Goal: Task Accomplishment & Management: Complete application form

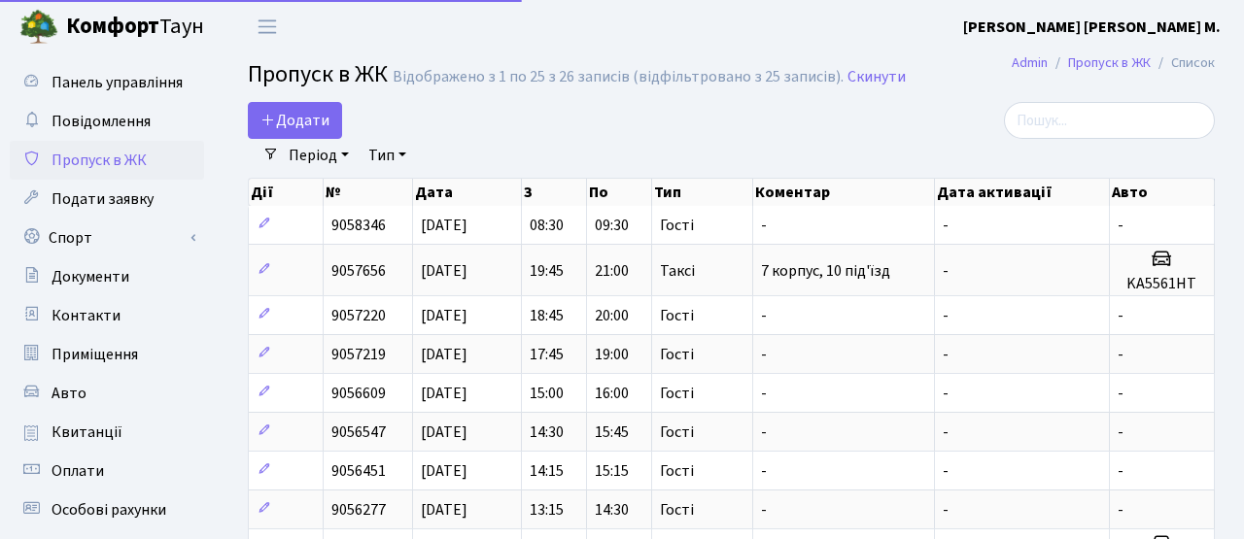
select select "25"
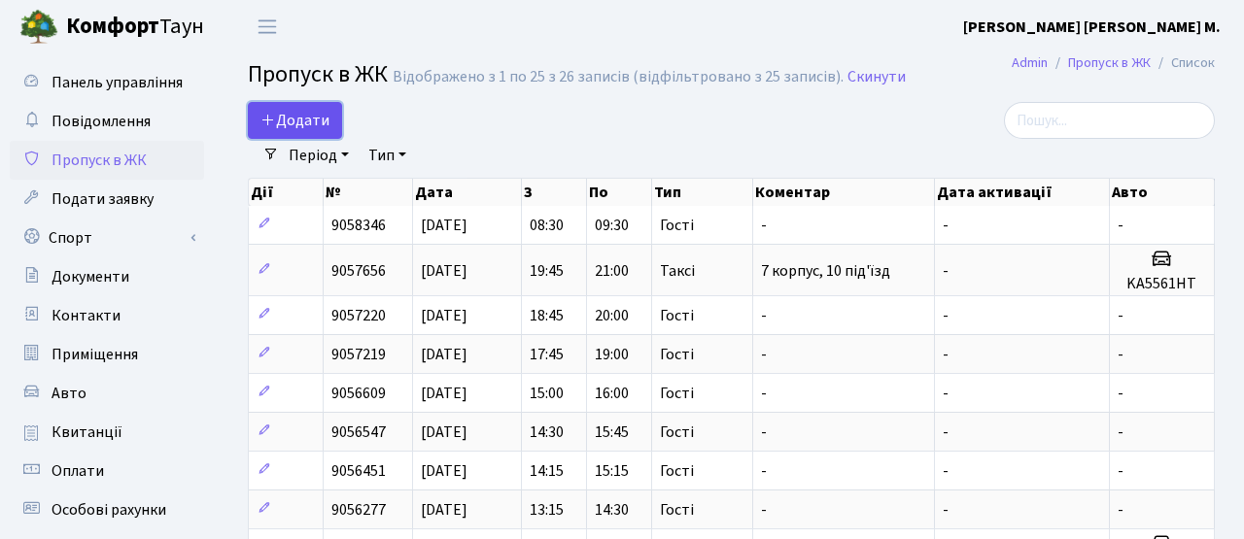
click at [311, 123] on span "Додати" at bounding box center [294, 120] width 69 height 21
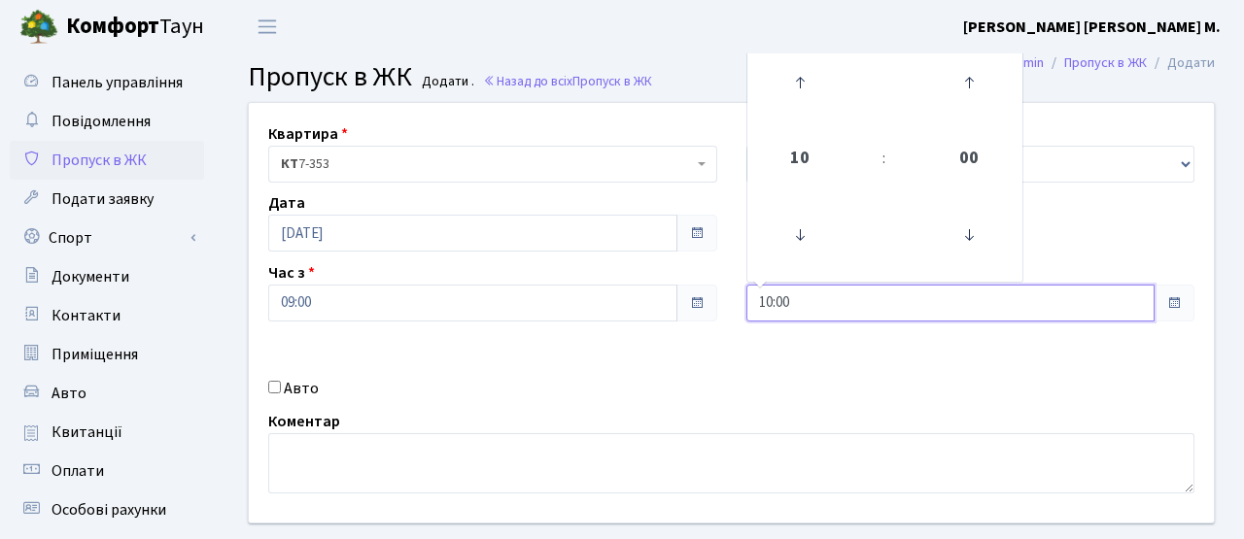
drag, startPoint x: 808, startPoint y: 305, endPoint x: 719, endPoint y: 308, distance: 89.4
click at [720, 305] on div "Квартира <b>КТ</b>&nbsp;&nbsp;&nbsp;&nbsp;7-353 <b>КТ</b>&nbsp;&nbsp;&nbsp;&nbs…" at bounding box center [731, 313] width 994 height 420
type input "11:00"
click at [729, 362] on div "Квартира <b>КТ</b>&nbsp;&nbsp;&nbsp;&nbsp;7-353 <b>КТ</b>&nbsp;&nbsp;&nbsp;&nbs…" at bounding box center [731, 313] width 994 height 420
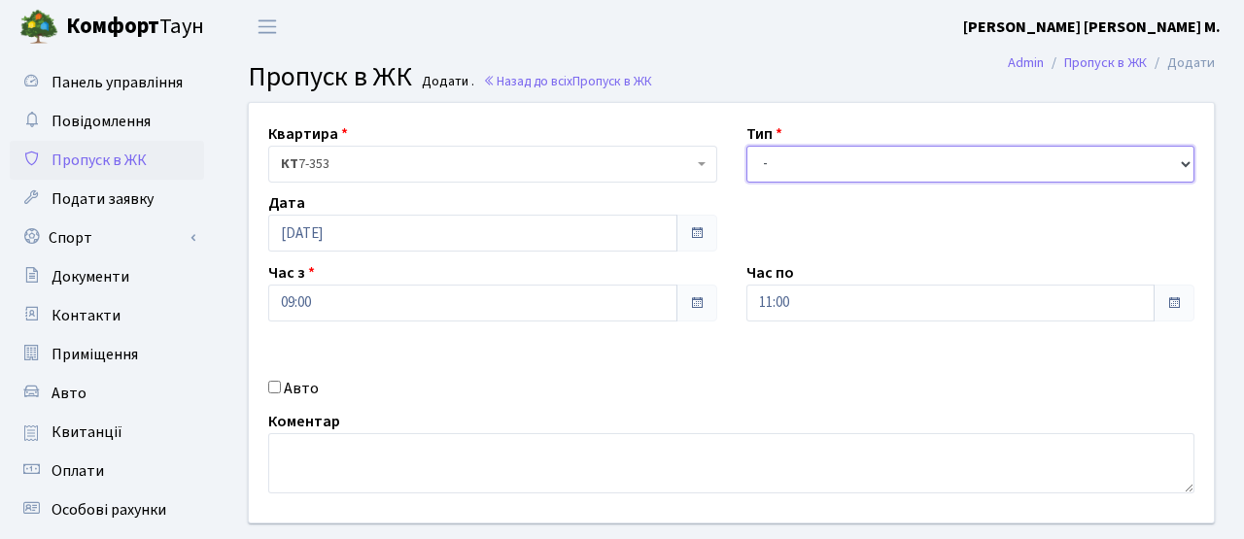
click at [787, 157] on select "- Доставка Таксі Гості Сервіс" at bounding box center [970, 164] width 449 height 37
select select "3"
click at [746, 146] on select "- Доставка Таксі Гості Сервіс" at bounding box center [970, 164] width 449 height 37
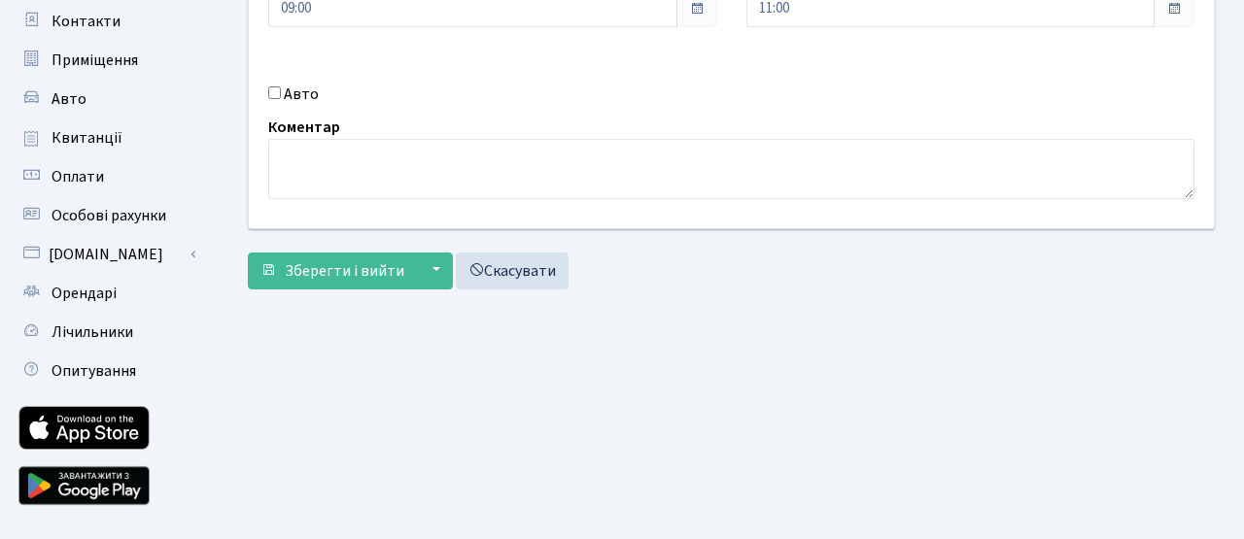
scroll to position [298, 0]
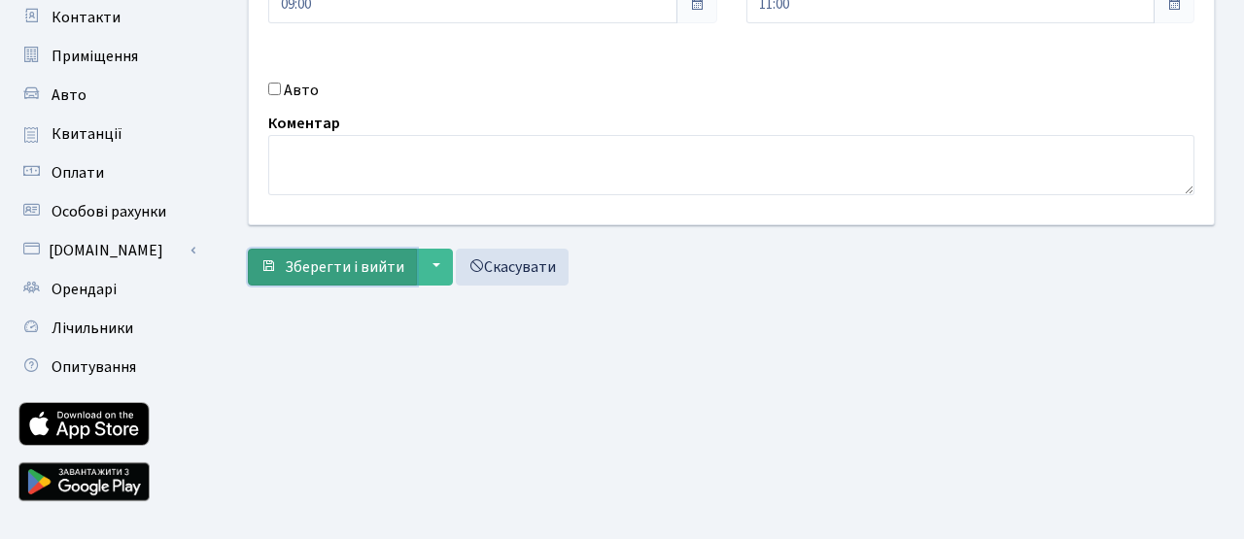
click at [359, 268] on span "Зберегти і вийти" at bounding box center [344, 266] width 119 height 21
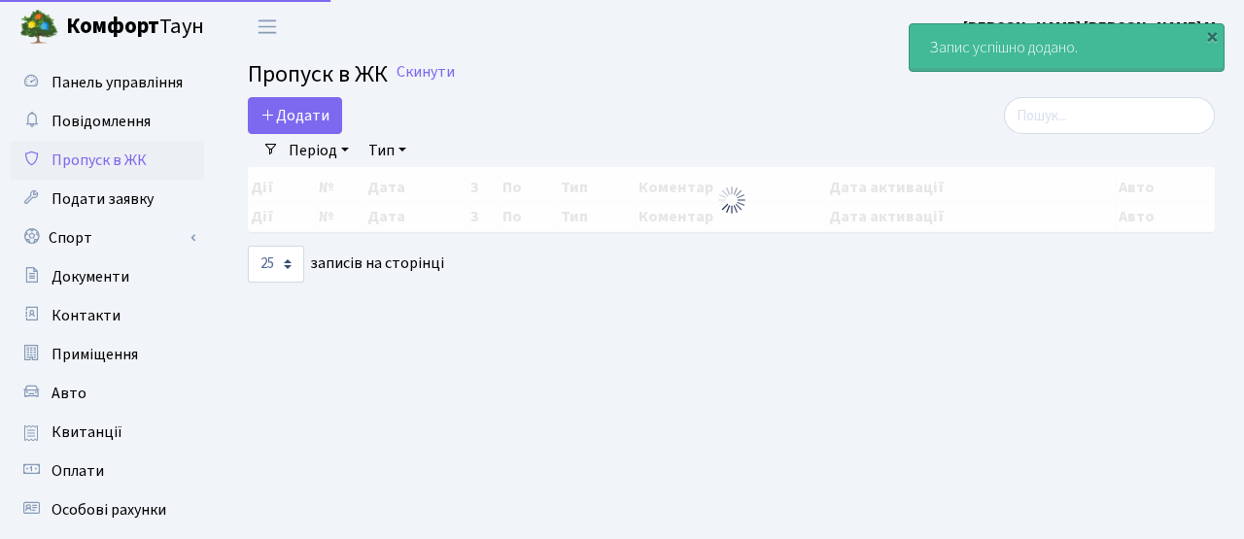
select select "25"
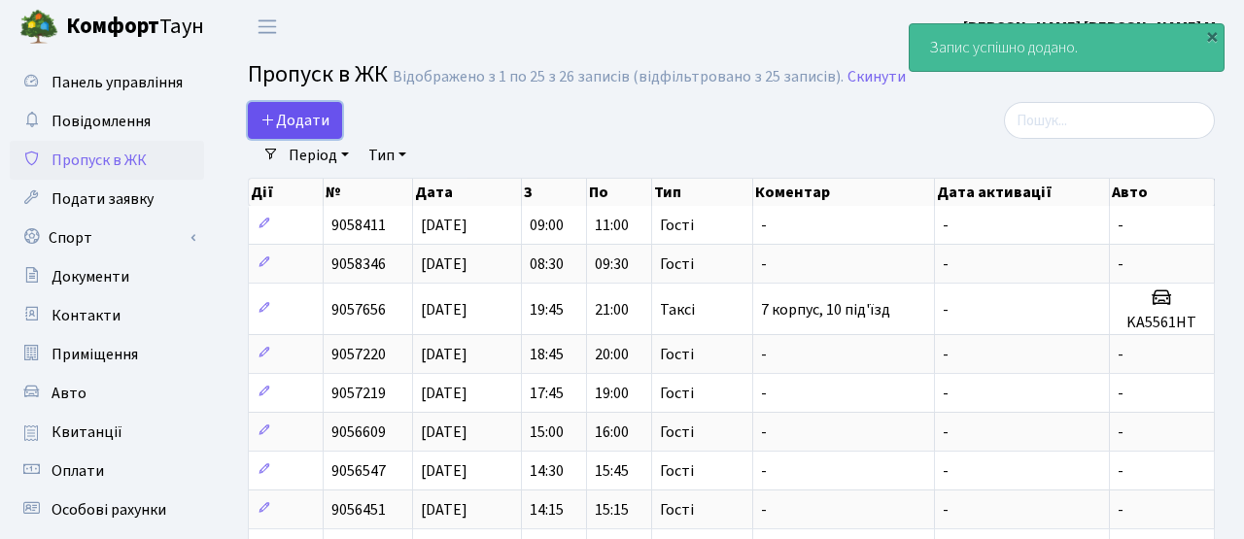
click at [290, 119] on span "Додати" at bounding box center [294, 120] width 69 height 21
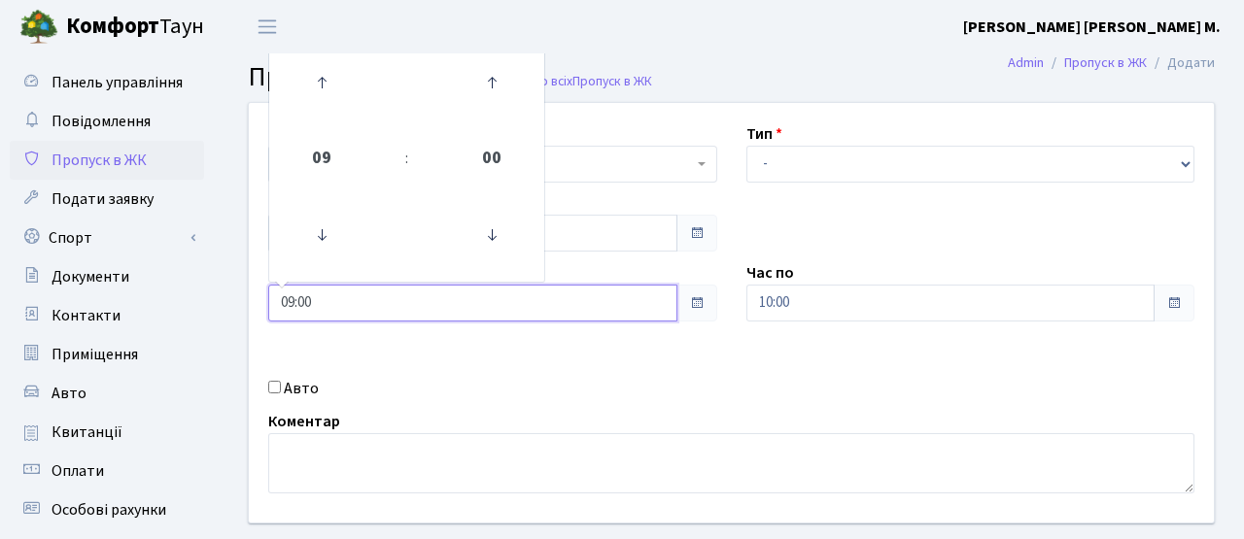
drag, startPoint x: 318, startPoint y: 311, endPoint x: 221, endPoint y: 306, distance: 97.3
click at [221, 306] on div "Квартира <b>КТ</b>&nbsp;&nbsp;&nbsp;&nbsp;7-353 <b>КТ</b>&nbsp;&nbsp;&nbsp;&nbs…" at bounding box center [731, 348] width 1025 height 492
type input "11:00"
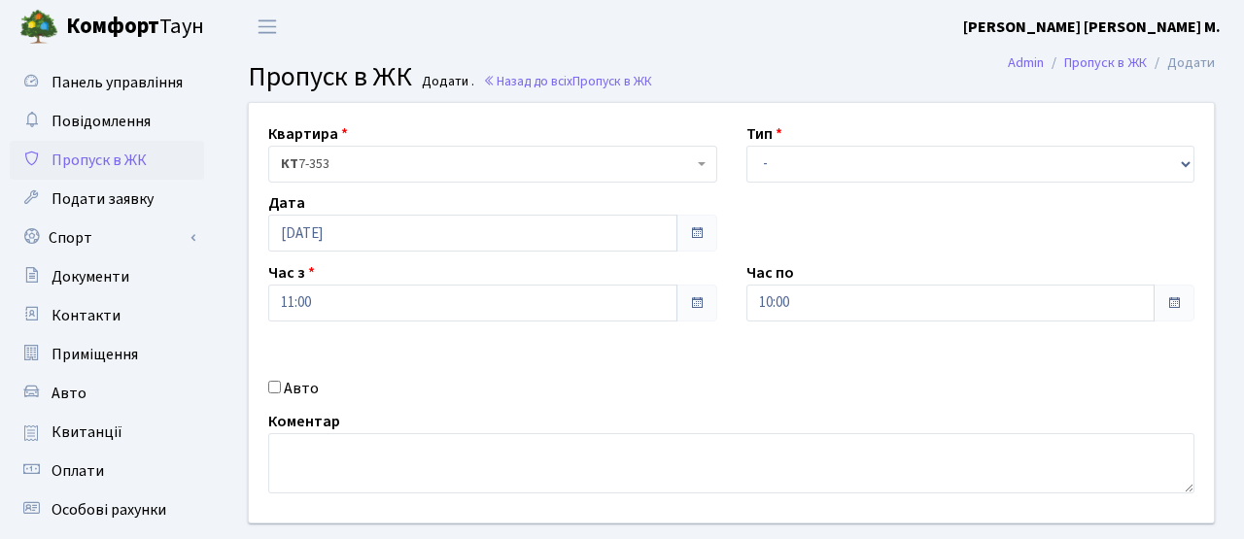
click at [523, 351] on div "Квартира <b>КТ</b>&nbsp;&nbsp;&nbsp;&nbsp;7-353 <b>КТ</b>&nbsp;&nbsp;&nbsp;&nbs…" at bounding box center [731, 313] width 994 height 420
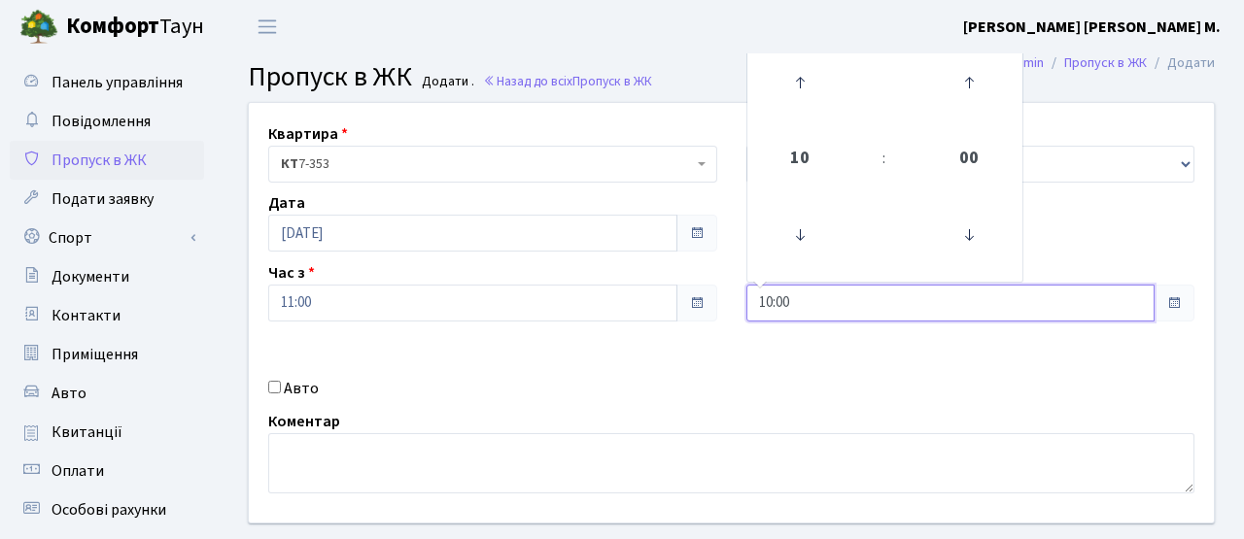
drag, startPoint x: 761, startPoint y: 305, endPoint x: 693, endPoint y: 329, distance: 72.2
click at [692, 305] on div "Квартира <b>КТ</b>&nbsp;&nbsp;&nbsp;&nbsp;7-353 <b>КТ</b>&nbsp;&nbsp;&nbsp;&nbs…" at bounding box center [731, 313] width 994 height 420
type input "13:00"
drag, startPoint x: 699, startPoint y: 369, endPoint x: 762, endPoint y: 279, distance: 109.7
click at [712, 353] on div "Квартира <b>КТ</b>&nbsp;&nbsp;&nbsp;&nbsp;7-353 <b>КТ</b>&nbsp;&nbsp;&nbsp;&nbs…" at bounding box center [731, 313] width 994 height 420
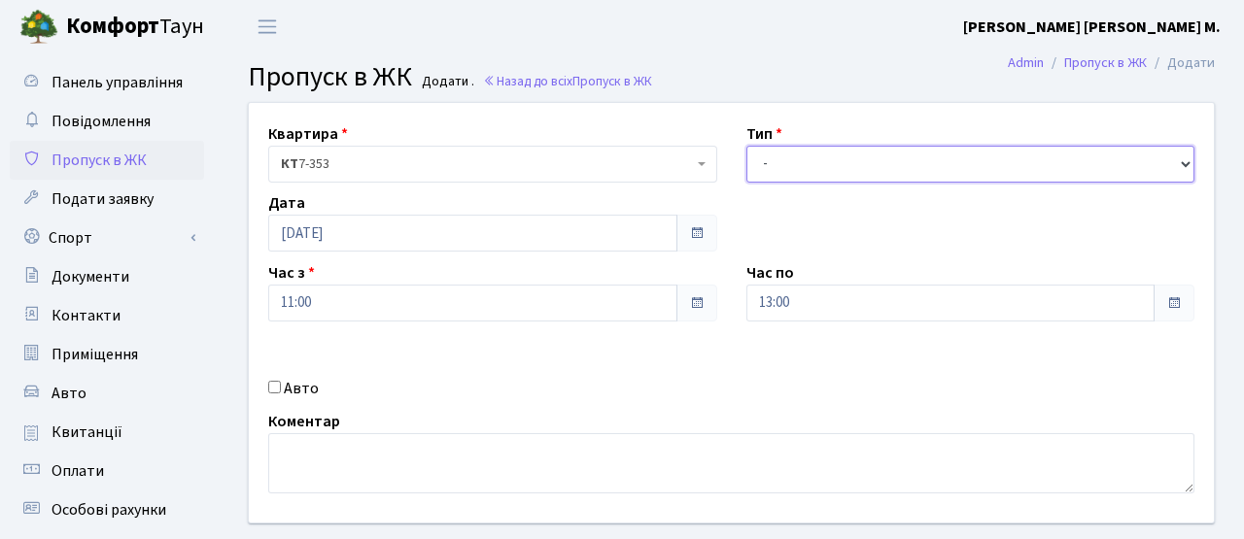
click at [776, 168] on select "- Доставка Таксі Гості Сервіс" at bounding box center [970, 164] width 449 height 37
select select "3"
click at [746, 146] on select "- Доставка Таксі Гості Сервіс" at bounding box center [970, 164] width 449 height 37
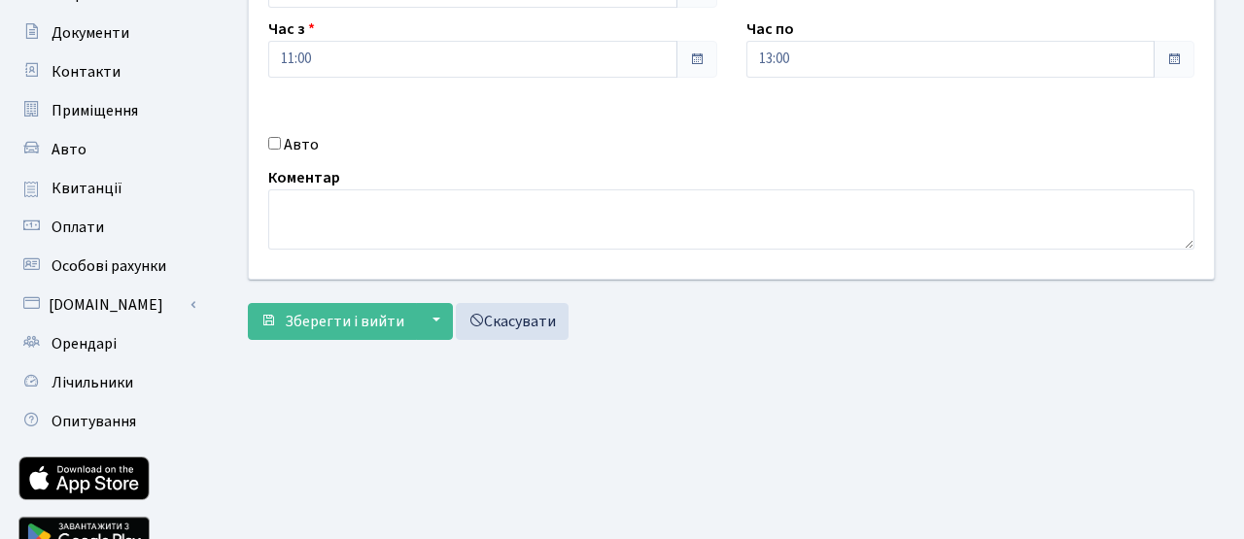
scroll to position [272, 0]
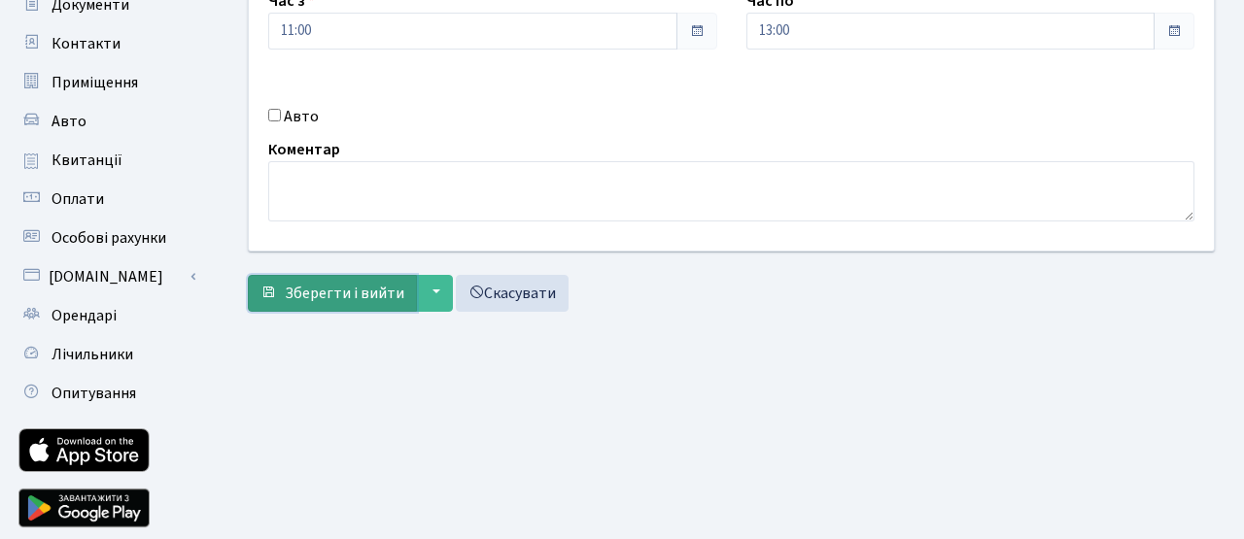
click at [324, 304] on button "Зберегти і вийти" at bounding box center [332, 293] width 169 height 37
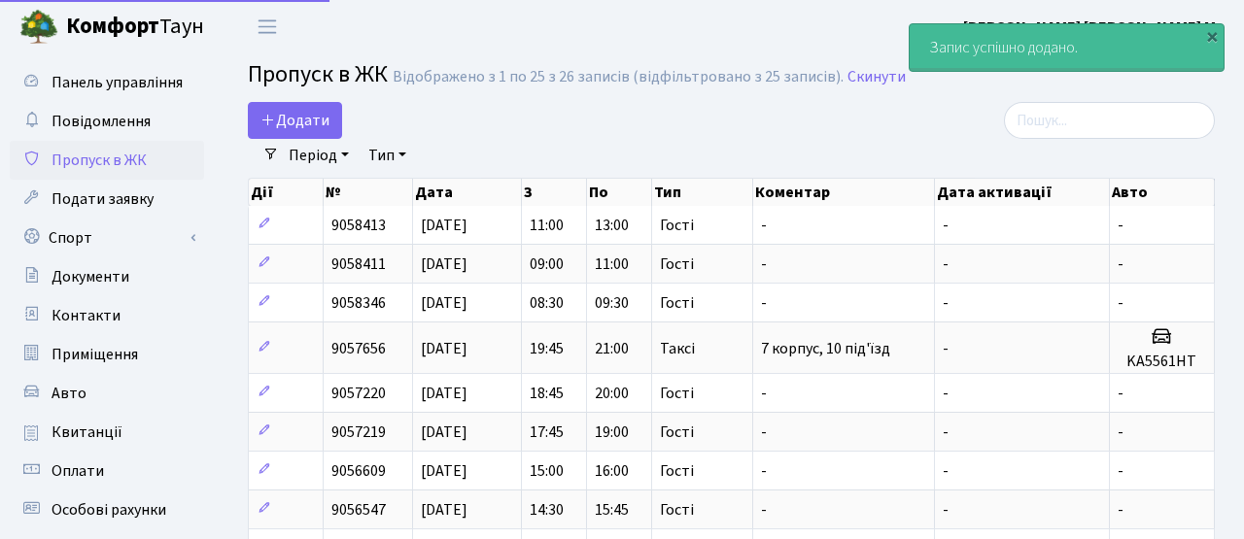
select select "25"
click at [300, 119] on span "Додати" at bounding box center [294, 120] width 69 height 21
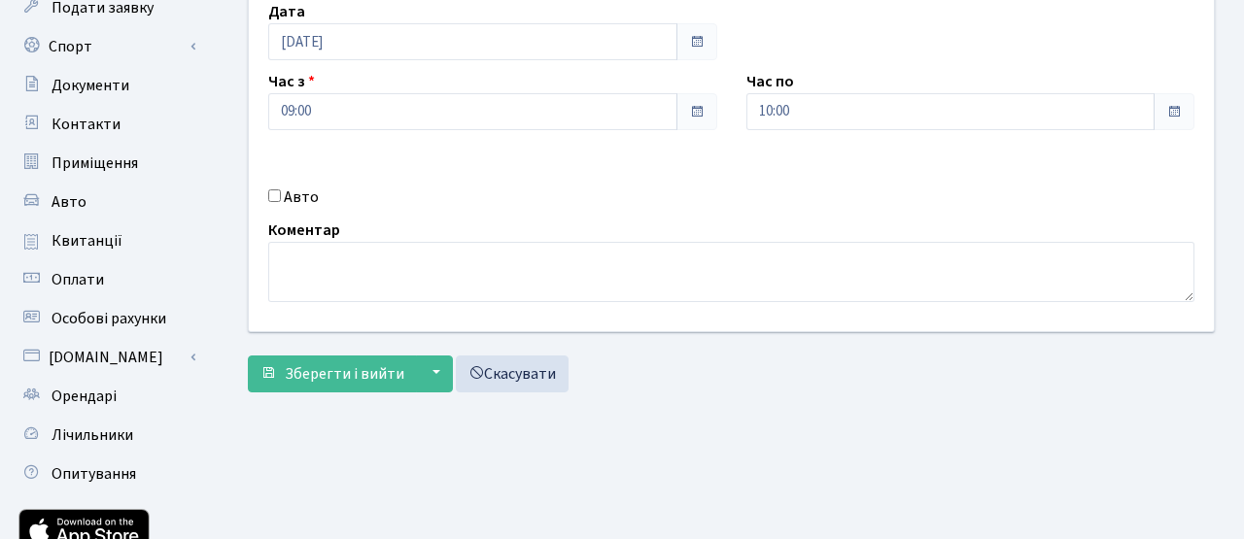
scroll to position [335, 0]
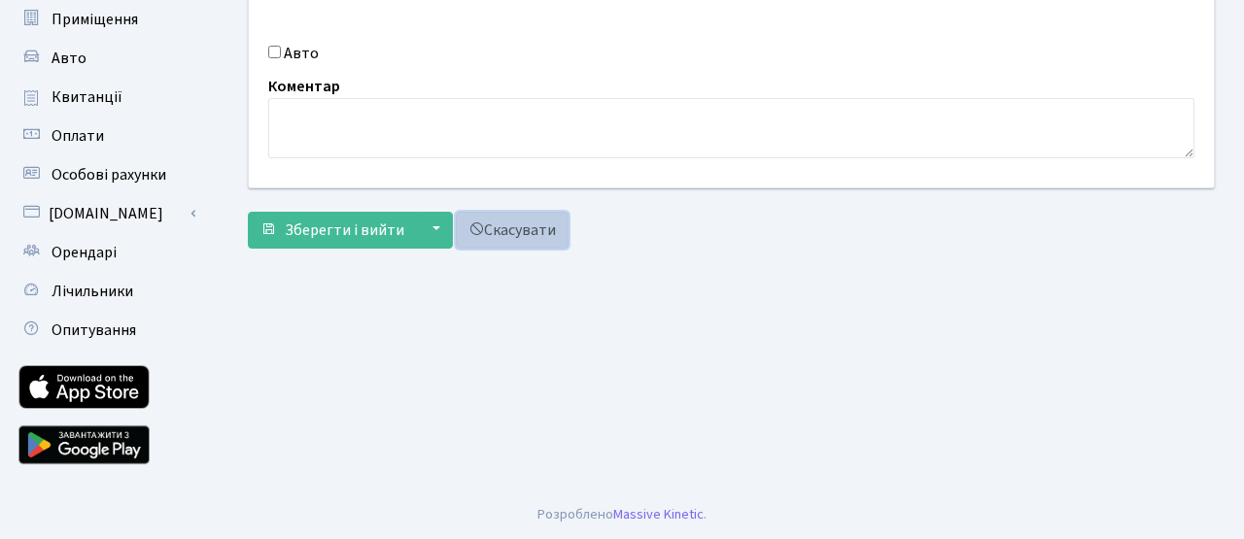
click at [529, 237] on link "Скасувати" at bounding box center [512, 230] width 113 height 37
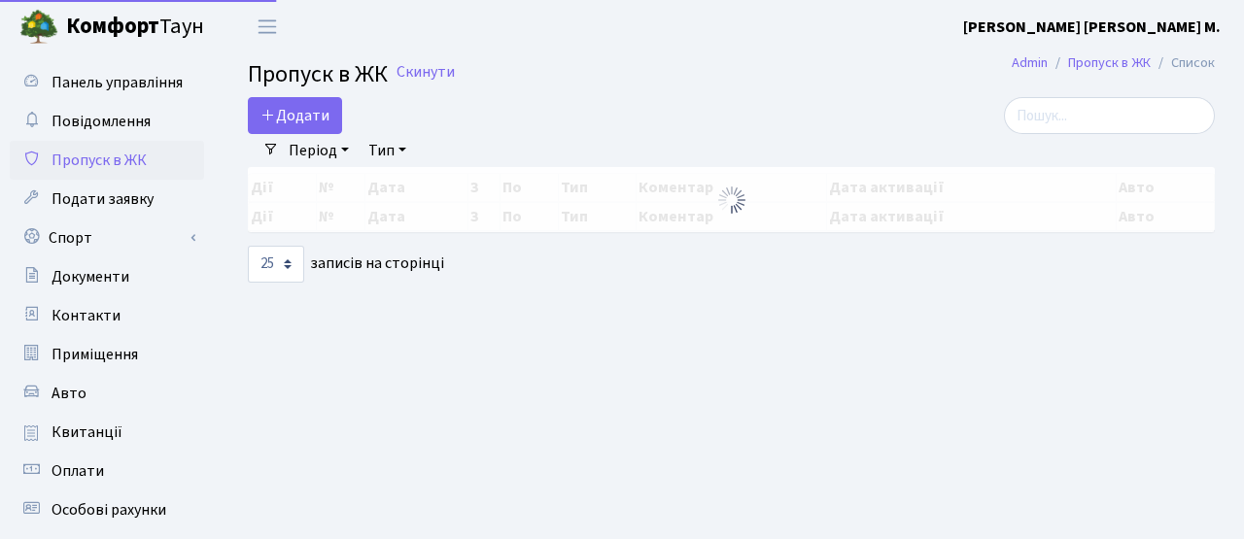
select select "25"
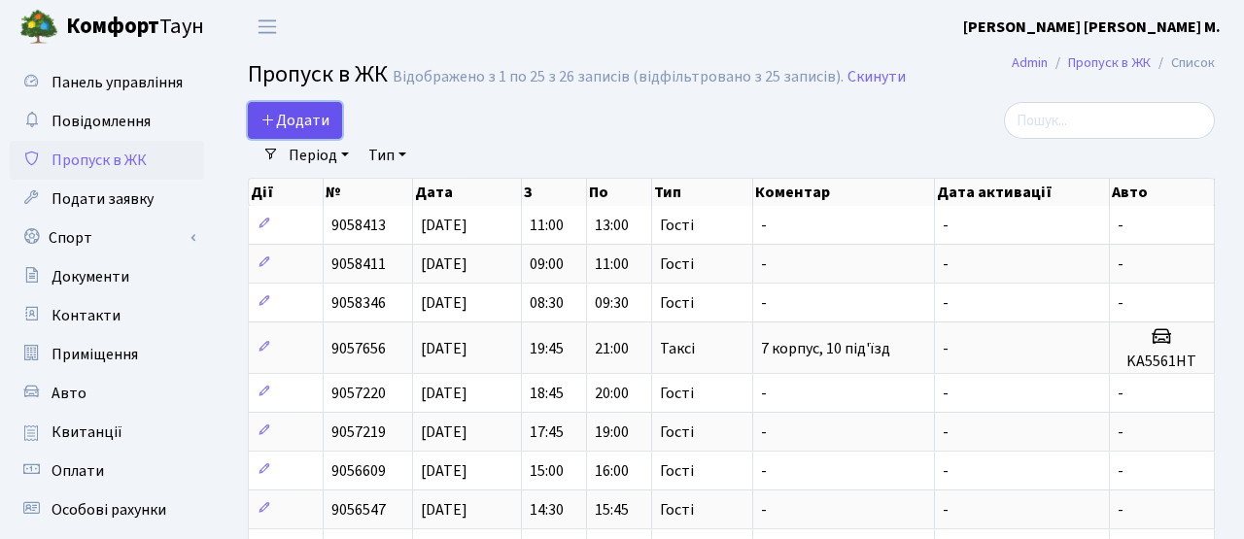
click at [301, 129] on span "Додати" at bounding box center [294, 120] width 69 height 21
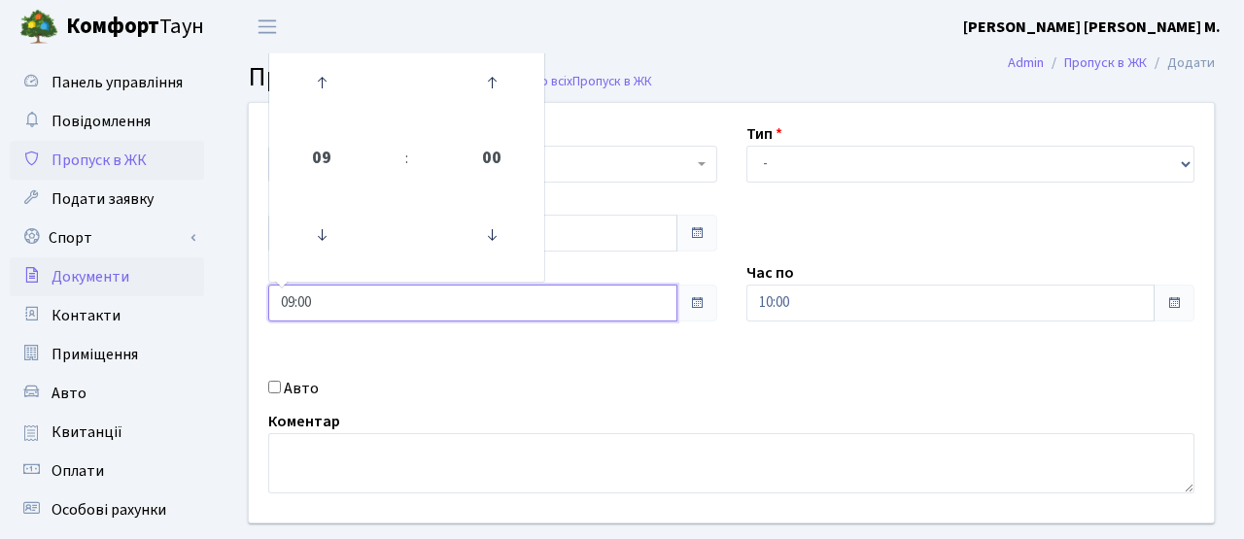
drag, startPoint x: 328, startPoint y: 305, endPoint x: 137, endPoint y: 291, distance: 191.9
click at [137, 291] on div "Панель управління Повідомлення Пропуск в ЖК Подати заявку Спорт Бронювання Скар…" at bounding box center [622, 439] width 1244 height 772
type input "13:00"
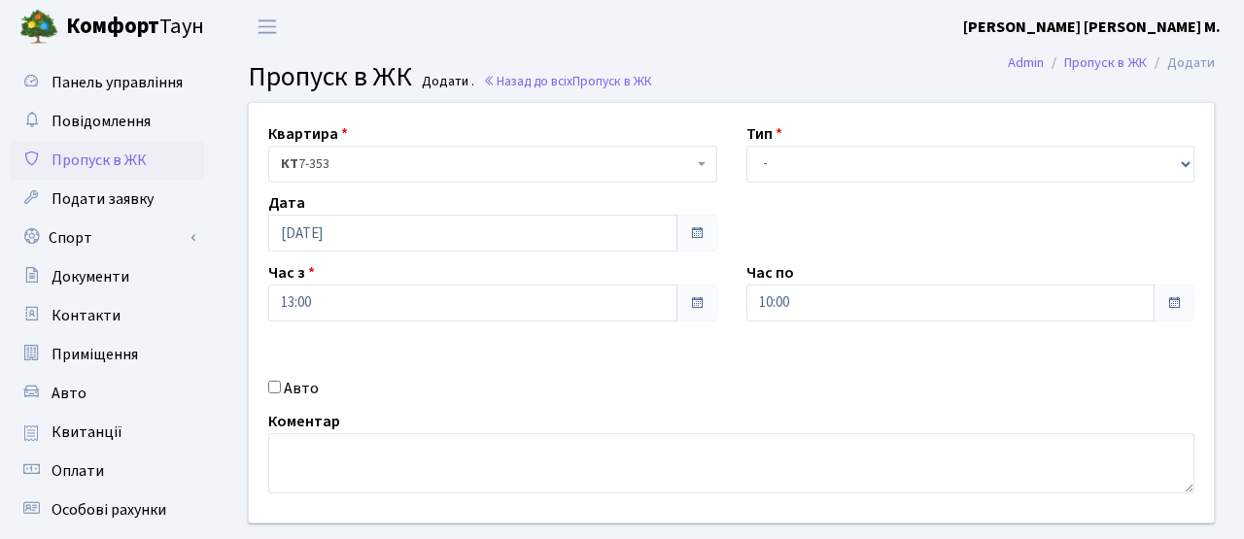
click at [628, 430] on div "Коментар" at bounding box center [731, 452] width 955 height 84
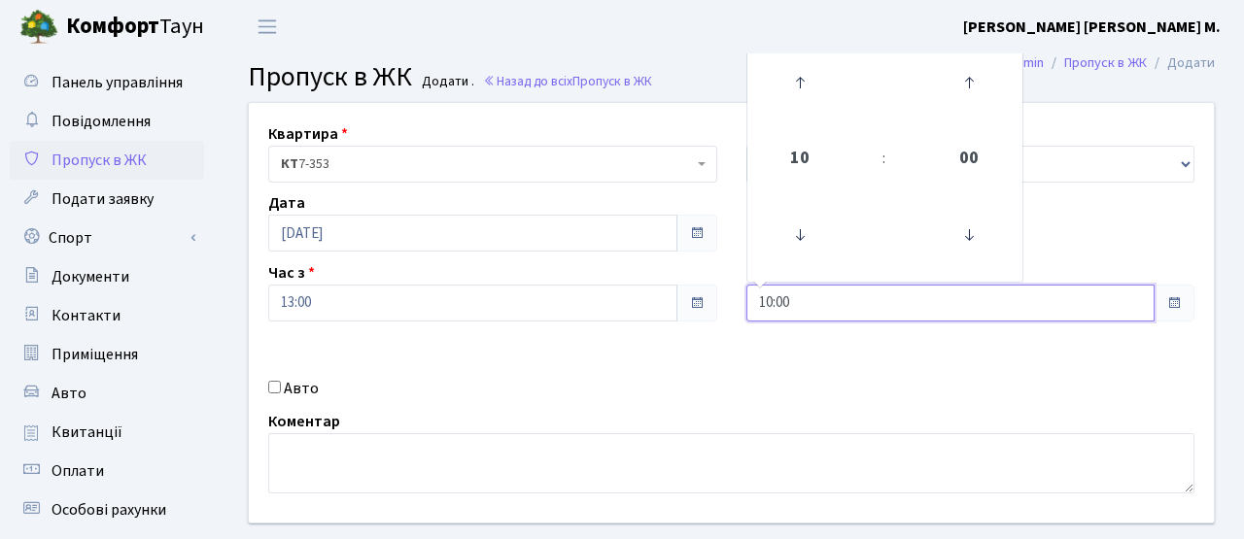
drag, startPoint x: 802, startPoint y: 294, endPoint x: 635, endPoint y: 288, distance: 167.2
click at [635, 288] on div "Квартира <b>КТ</b>&nbsp;&nbsp;&nbsp;&nbsp;7-353 <b>КТ</b>&nbsp;&nbsp;&nbsp;&nbs…" at bounding box center [731, 313] width 994 height 420
type input "15:00"
click at [593, 414] on div "Коментар" at bounding box center [731, 452] width 955 height 84
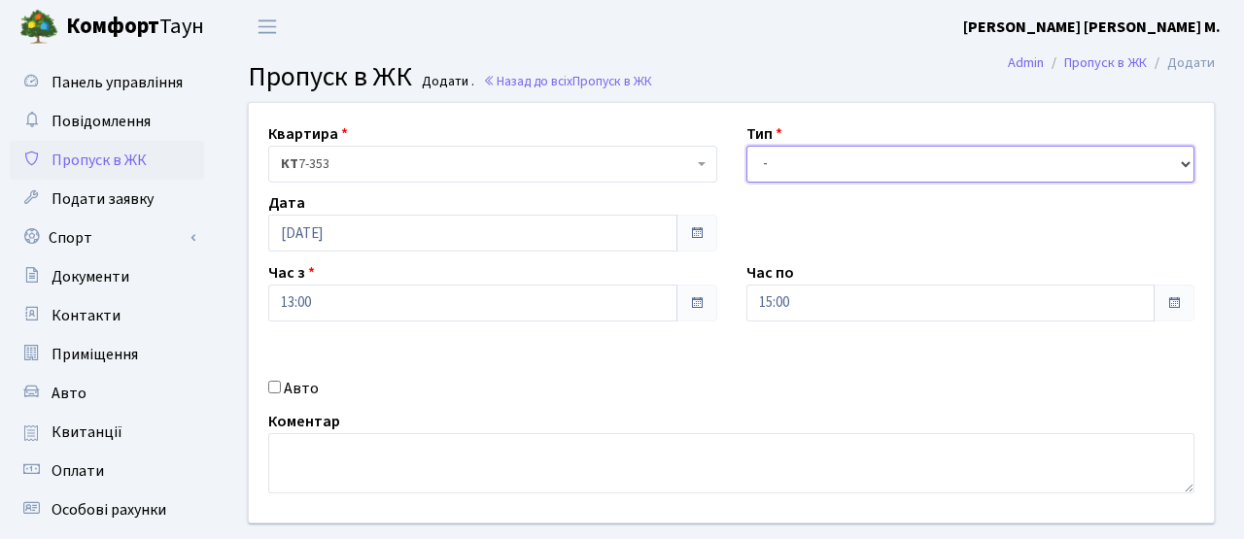
click at [794, 162] on select "- Доставка Таксі Гості Сервіс" at bounding box center [970, 164] width 449 height 37
select select "3"
click at [746, 146] on select "- Доставка Таксі Гості Сервіс" at bounding box center [970, 164] width 449 height 37
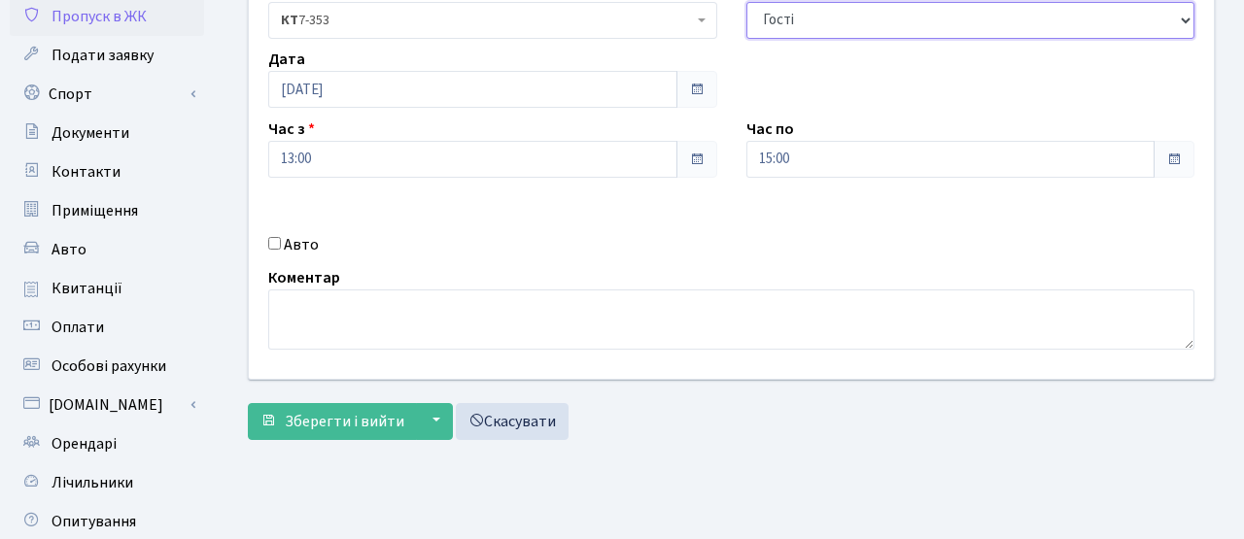
scroll to position [335, 0]
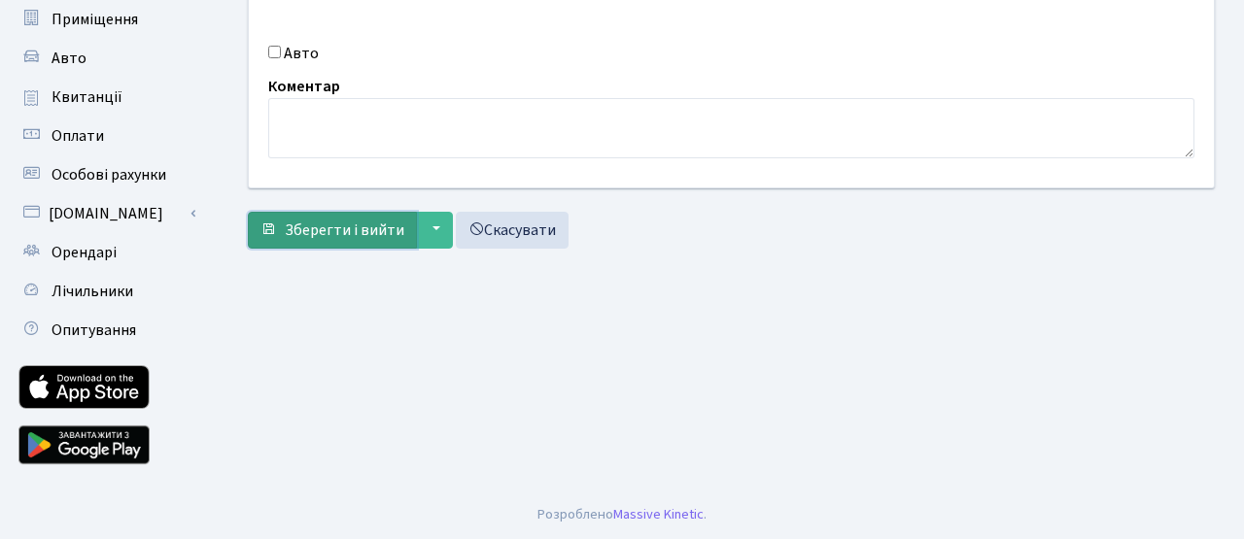
click at [365, 218] on button "Зберегти і вийти" at bounding box center [332, 230] width 169 height 37
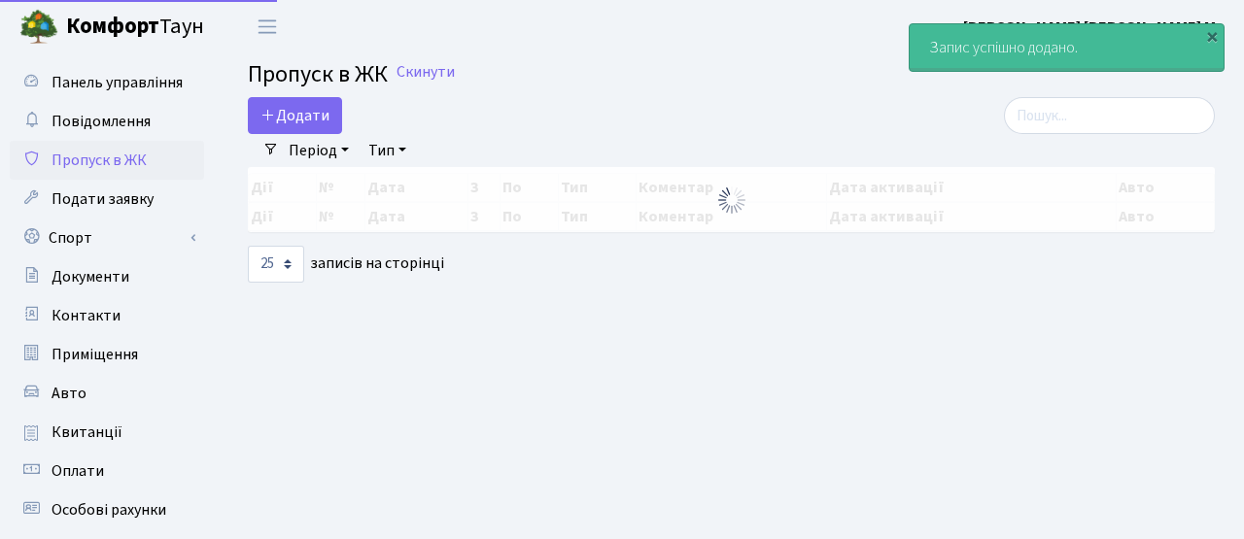
select select "25"
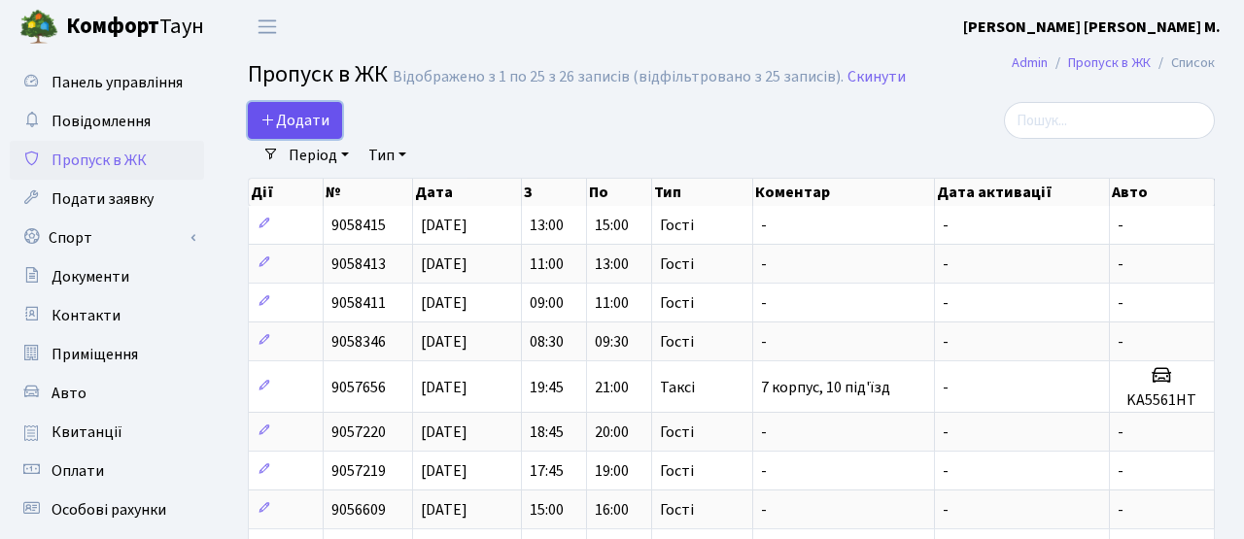
click at [308, 125] on span "Додати" at bounding box center [294, 120] width 69 height 21
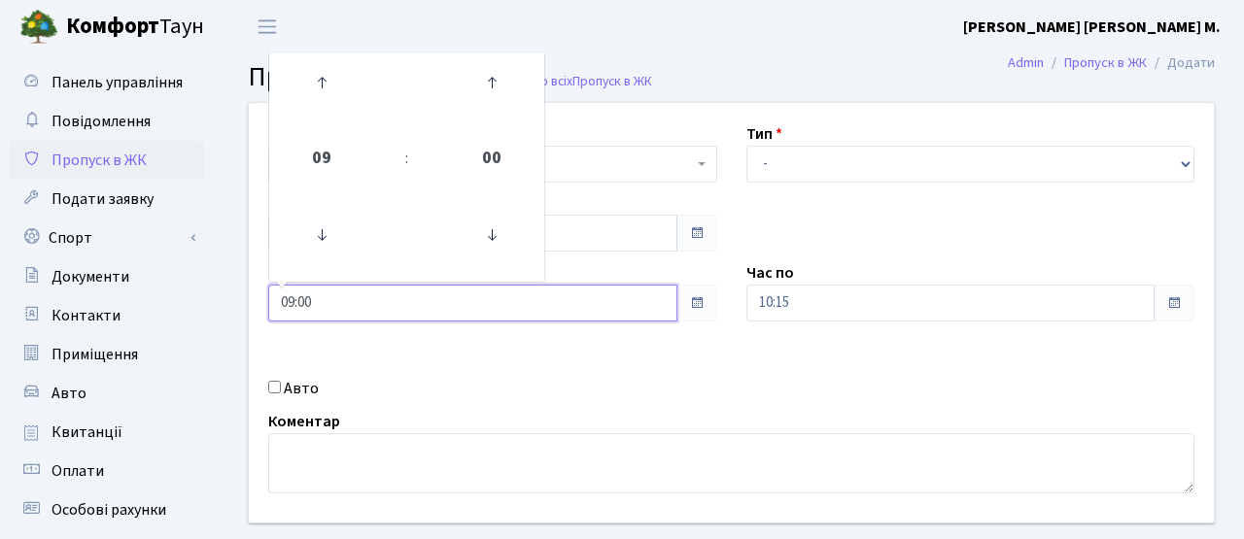
drag, startPoint x: 328, startPoint y: 300, endPoint x: 212, endPoint y: 277, distance: 118.9
click at [214, 279] on div "Панель управління Повідомлення Пропуск в ЖК Подати заявку Спорт Бронювання Скар…" at bounding box center [622, 439] width 1244 height 772
type input "15:00"
click at [542, 379] on div "Авто" at bounding box center [493, 388] width 478 height 23
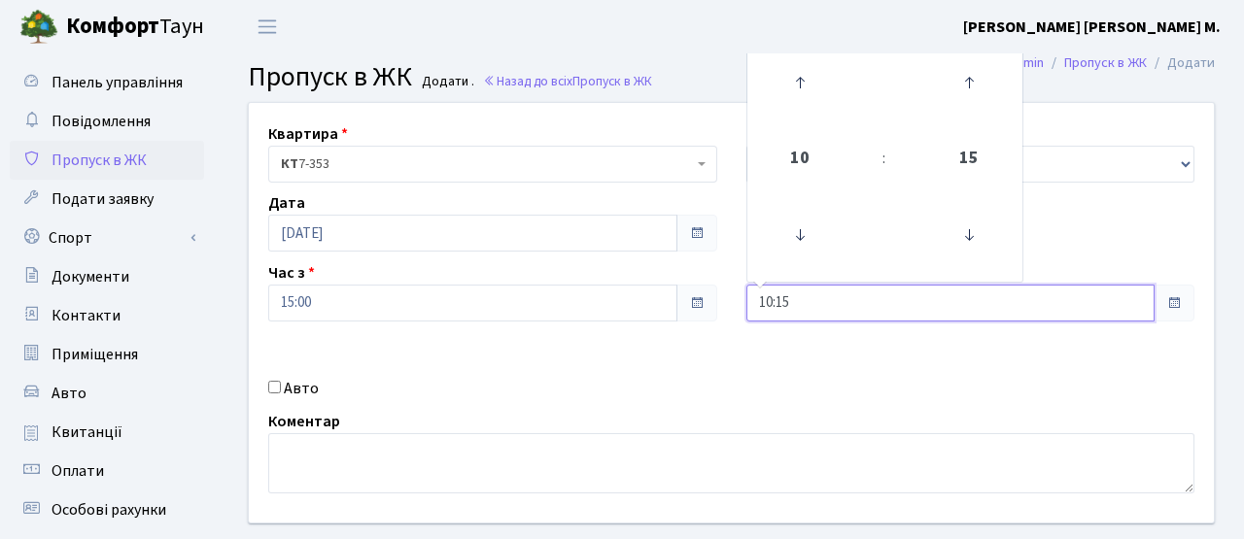
drag, startPoint x: 798, startPoint y: 300, endPoint x: 670, endPoint y: 278, distance: 129.2
click at [670, 279] on div "Квартира <b>КТ</b>&nbsp;&nbsp;&nbsp;&nbsp;7-353 <b>КТ</b>&nbsp;&nbsp;&nbsp;&nbs…" at bounding box center [731, 313] width 994 height 420
type input "17:00"
click at [636, 389] on div "Авто" at bounding box center [493, 388] width 478 height 23
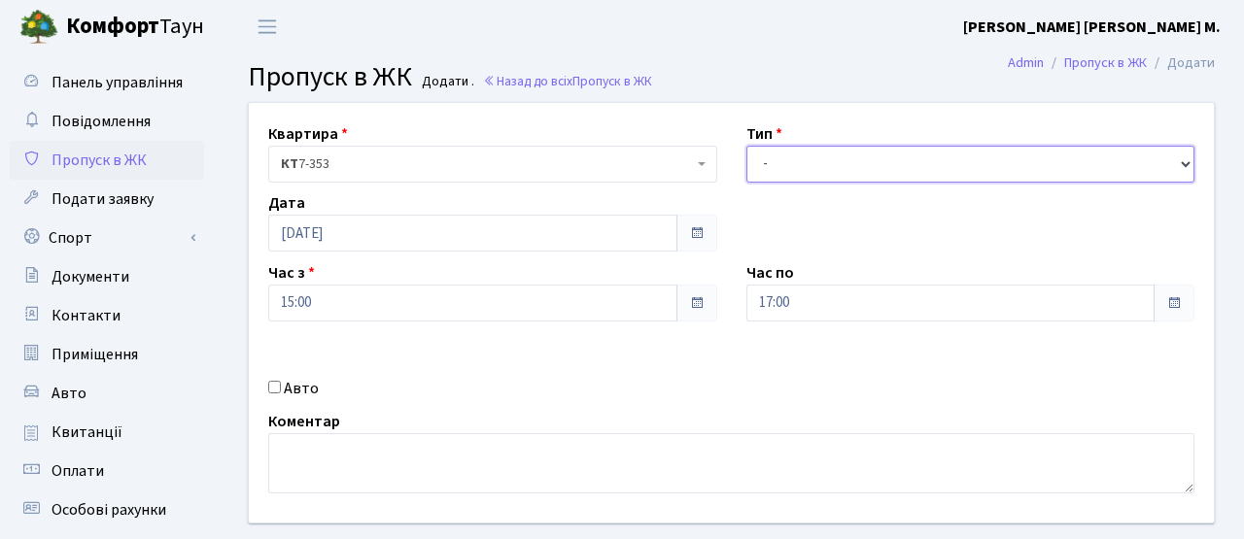
click at [768, 167] on select "- Доставка Таксі Гості Сервіс" at bounding box center [970, 164] width 449 height 37
select select "3"
click at [746, 146] on select "- Доставка Таксі Гості Сервіс" at bounding box center [970, 164] width 449 height 37
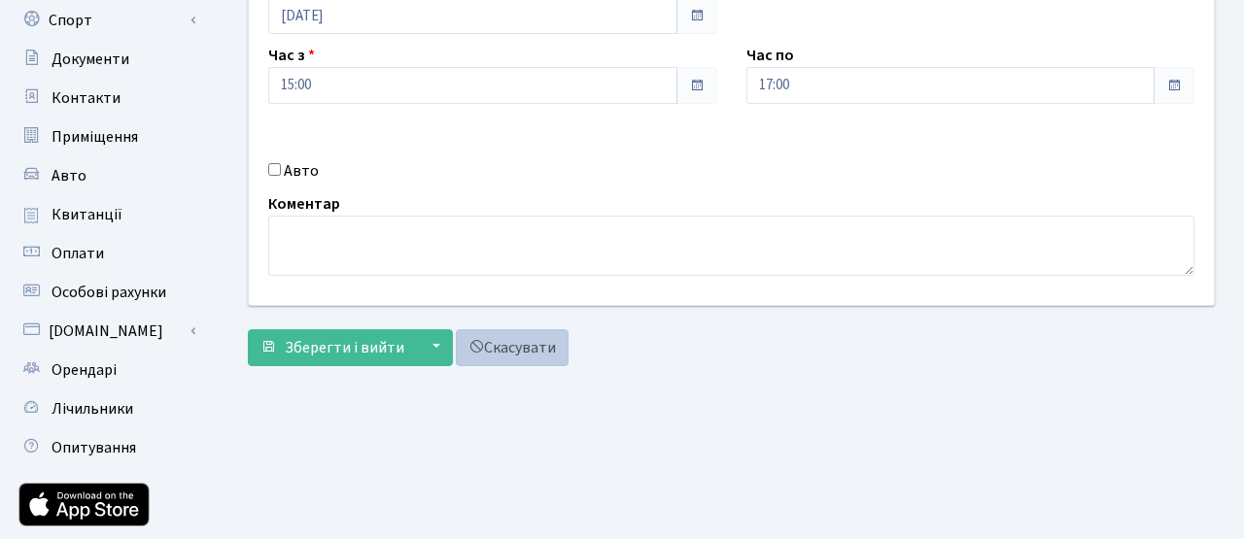
scroll to position [237, 0]
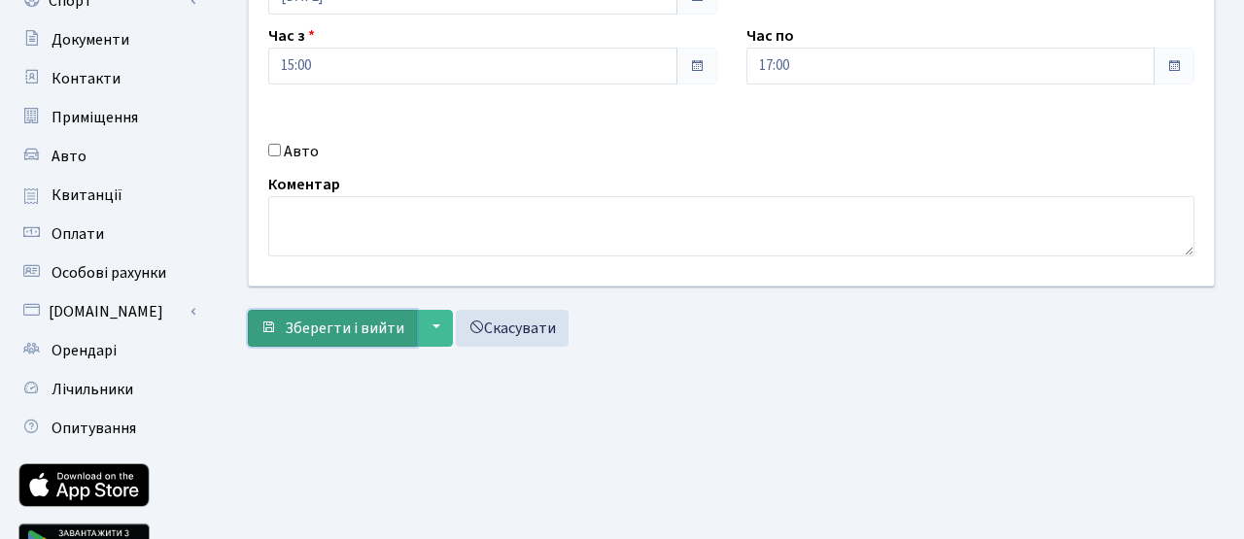
click at [358, 326] on span "Зберегти і вийти" at bounding box center [344, 328] width 119 height 21
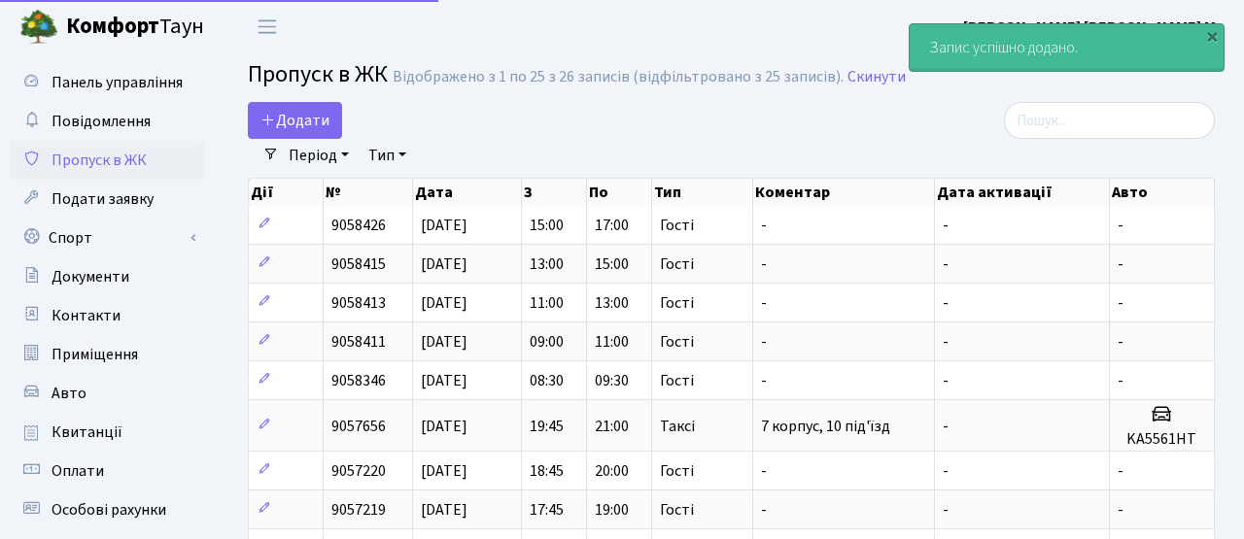
select select "25"
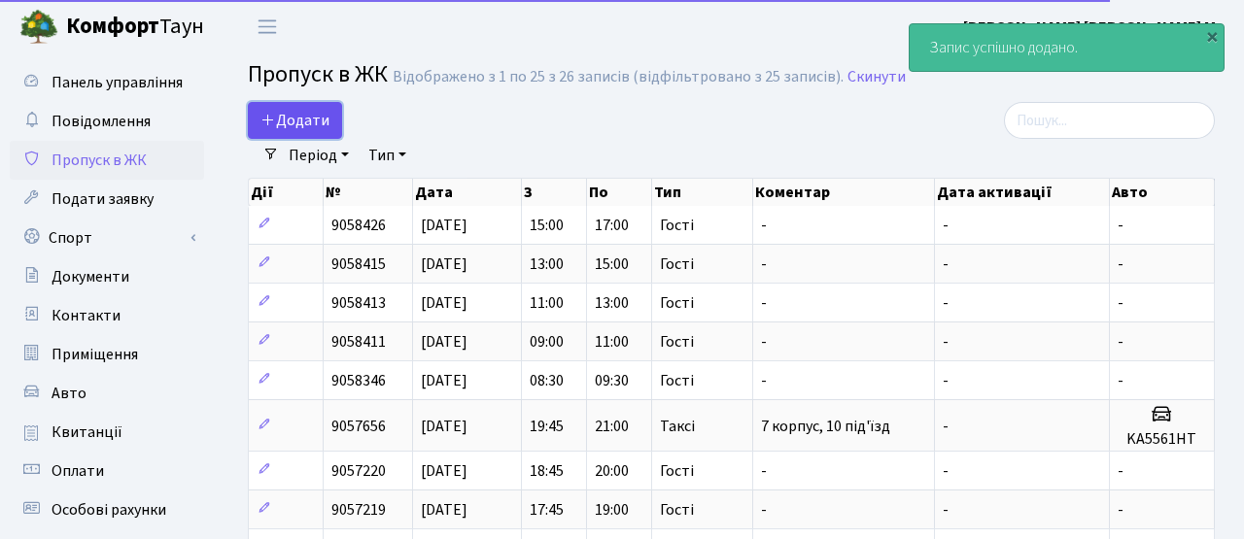
click at [297, 119] on span "Додати" at bounding box center [294, 120] width 69 height 21
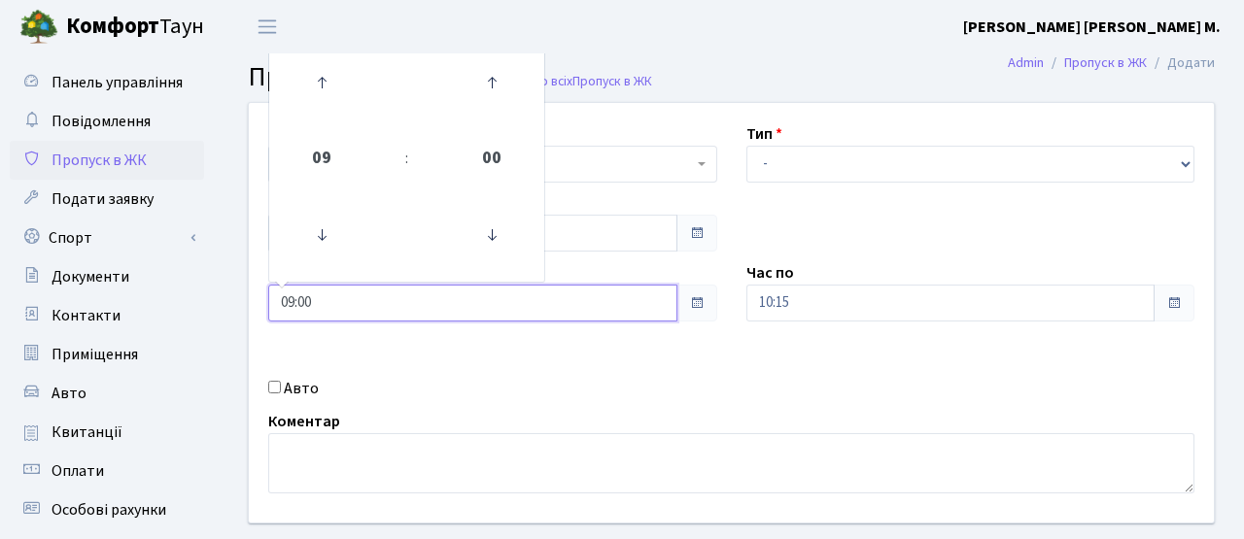
drag, startPoint x: 323, startPoint y: 297, endPoint x: 213, endPoint y: 275, distance: 112.0
click at [213, 275] on div "Панель управління Повідомлення Пропуск в ЖК Подати заявку Спорт Бронювання Скар…" at bounding box center [622, 439] width 1244 height 772
type input "17:00"
click at [605, 364] on div "Квартира <b>КТ</b>&nbsp;&nbsp;&nbsp;&nbsp;7-353 <b>КТ</b>&nbsp;&nbsp;&nbsp;&nbs…" at bounding box center [731, 313] width 994 height 420
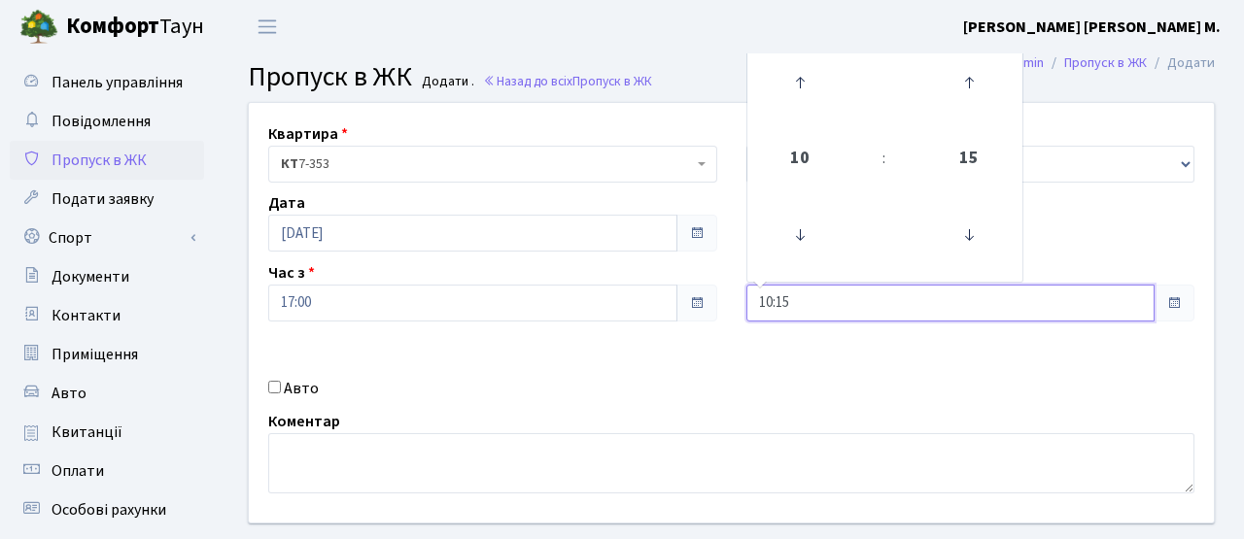
drag, startPoint x: 814, startPoint y: 296, endPoint x: 714, endPoint y: 281, distance: 101.3
click at [714, 281] on div "Квартира <b>КТ</b>&nbsp;&nbsp;&nbsp;&nbsp;7-353 <b>КТ</b>&nbsp;&nbsp;&nbsp;&nbs…" at bounding box center [731, 313] width 994 height 420
type input "19:00"
click at [686, 381] on div "Авто" at bounding box center [493, 388] width 478 height 23
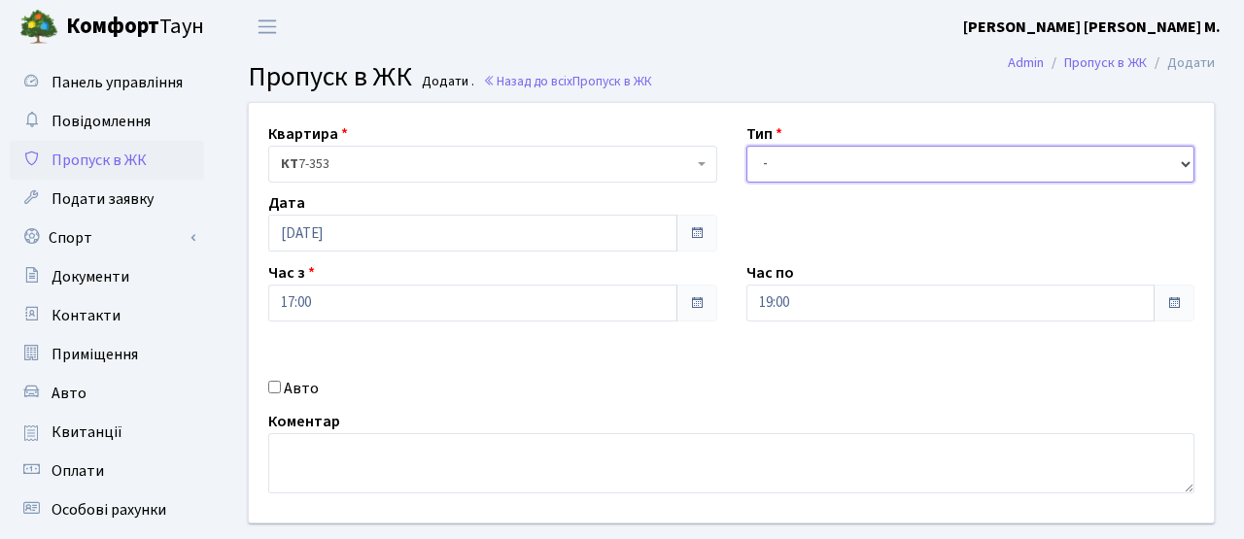
click at [776, 169] on select "- Доставка Таксі Гості Сервіс" at bounding box center [970, 164] width 449 height 37
select select "3"
click at [746, 146] on select "- Доставка Таксі Гості Сервіс" at bounding box center [970, 164] width 449 height 37
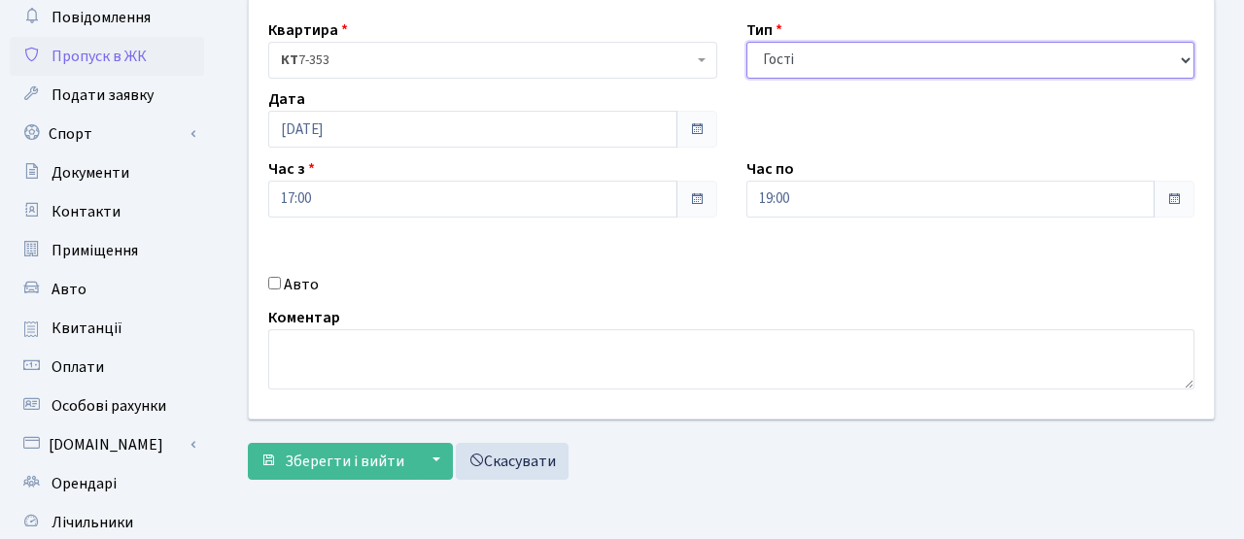
scroll to position [122, 0]
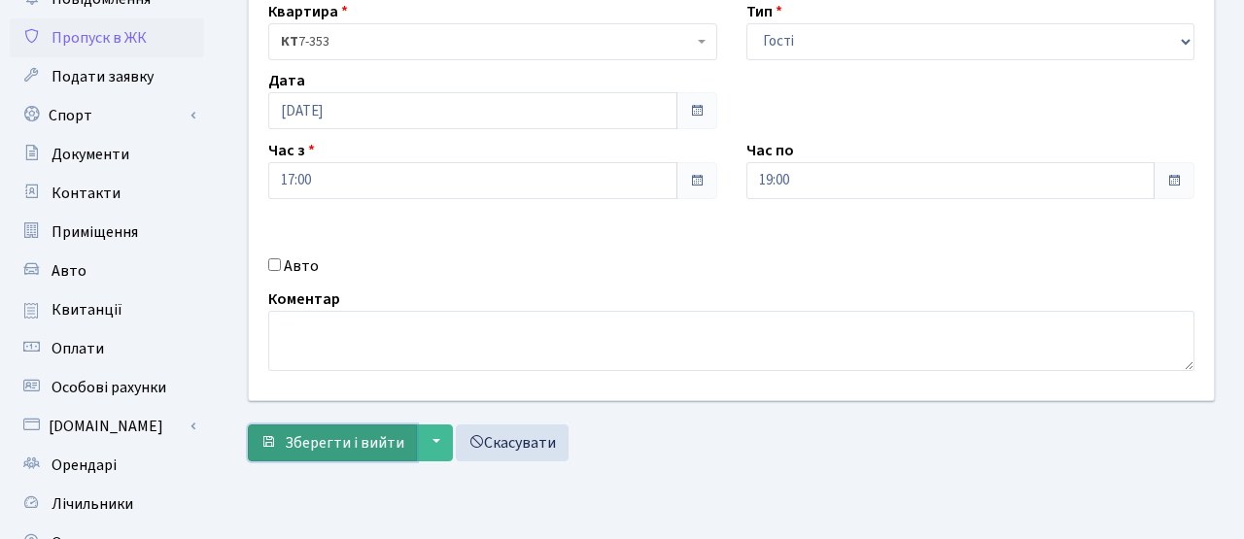
click at [391, 442] on span "Зберегти і вийти" at bounding box center [344, 442] width 119 height 21
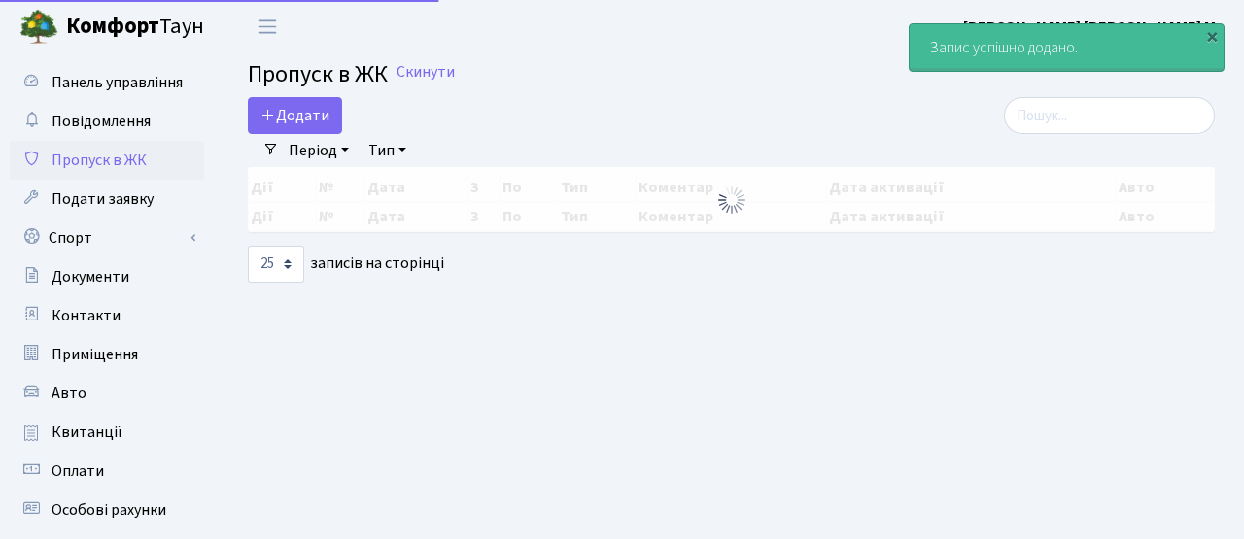
select select "25"
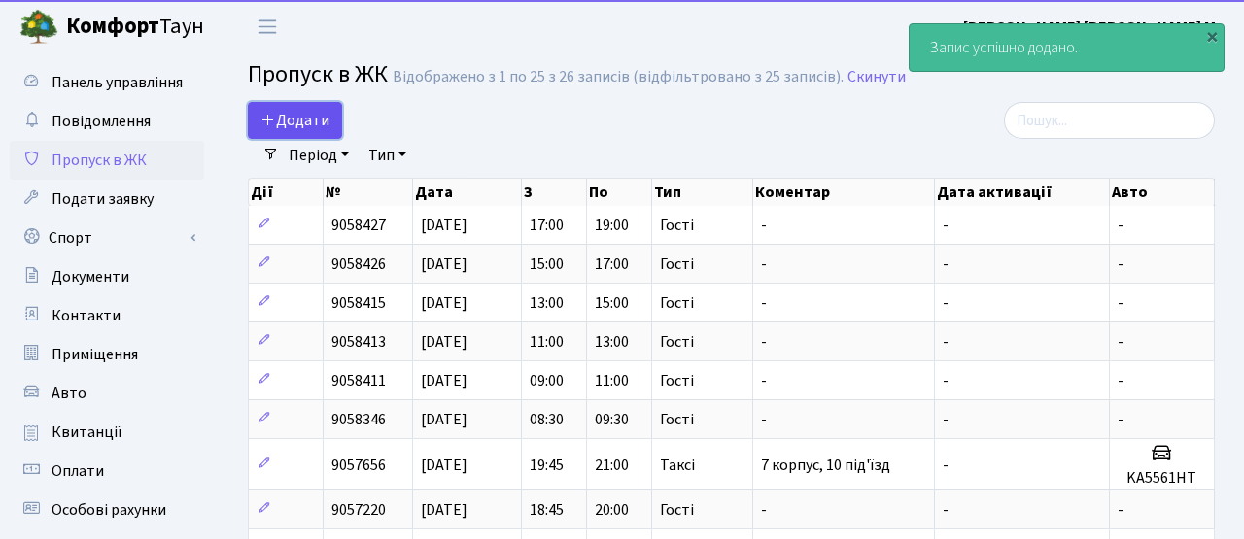
click at [286, 126] on span "Додати" at bounding box center [294, 120] width 69 height 21
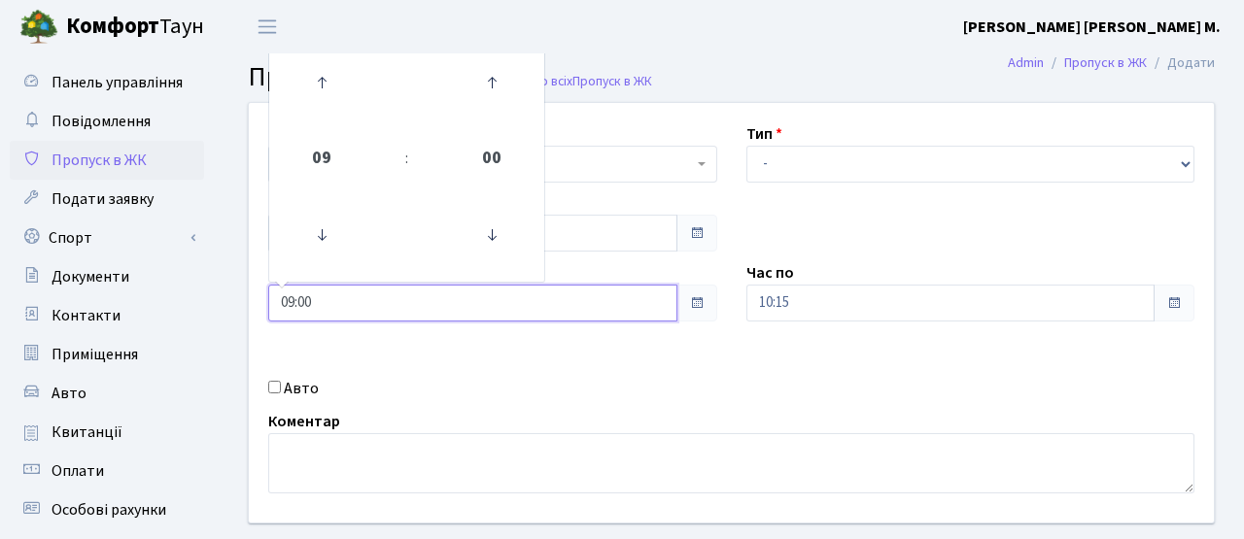
drag, startPoint x: 349, startPoint y: 298, endPoint x: 214, endPoint y: 282, distance: 136.0
click at [214, 282] on div "Панель управління Повідомлення Пропуск в ЖК Подати заявку Спорт Бронювання Скар…" at bounding box center [622, 439] width 1244 height 772
type input "19:00"
click at [641, 392] on div "Авто" at bounding box center [493, 388] width 478 height 23
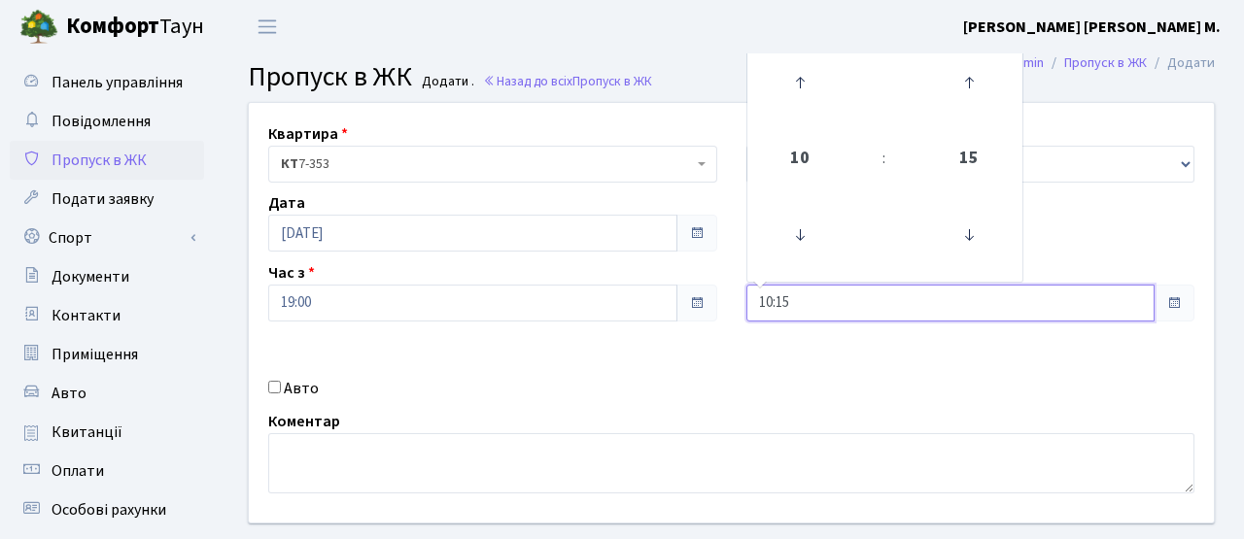
drag, startPoint x: 802, startPoint y: 302, endPoint x: 686, endPoint y: 299, distance: 116.6
click at [686, 299] on div "Квартира <b>КТ</b>&nbsp;&nbsp;&nbsp;&nbsp;7-353 <b>КТ</b>&nbsp;&nbsp;&nbsp;&nbs…" at bounding box center [731, 313] width 994 height 420
type input "21:30"
click at [755, 384] on div "Квартира <b>КТ</b>&nbsp;&nbsp;&nbsp;&nbsp;7-353 <b>КТ</b>&nbsp;&nbsp;&nbsp;&nbs…" at bounding box center [731, 313] width 994 height 420
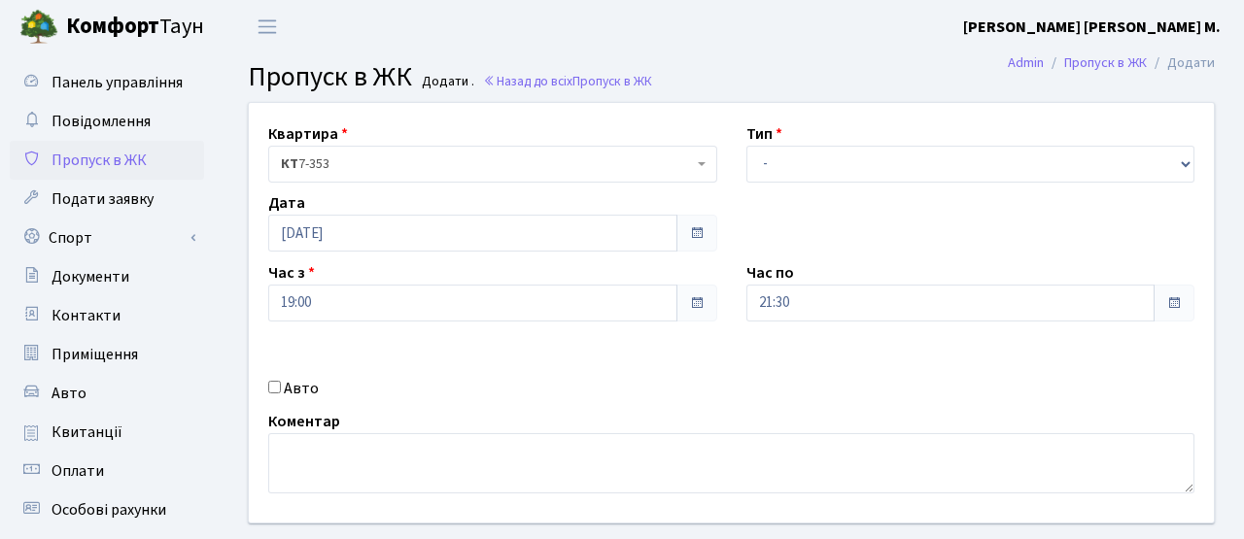
click at [779, 142] on label "Тип" at bounding box center [764, 133] width 36 height 23
click at [802, 144] on div "Тип - Доставка Таксі Гості Сервіс" at bounding box center [971, 152] width 478 height 60
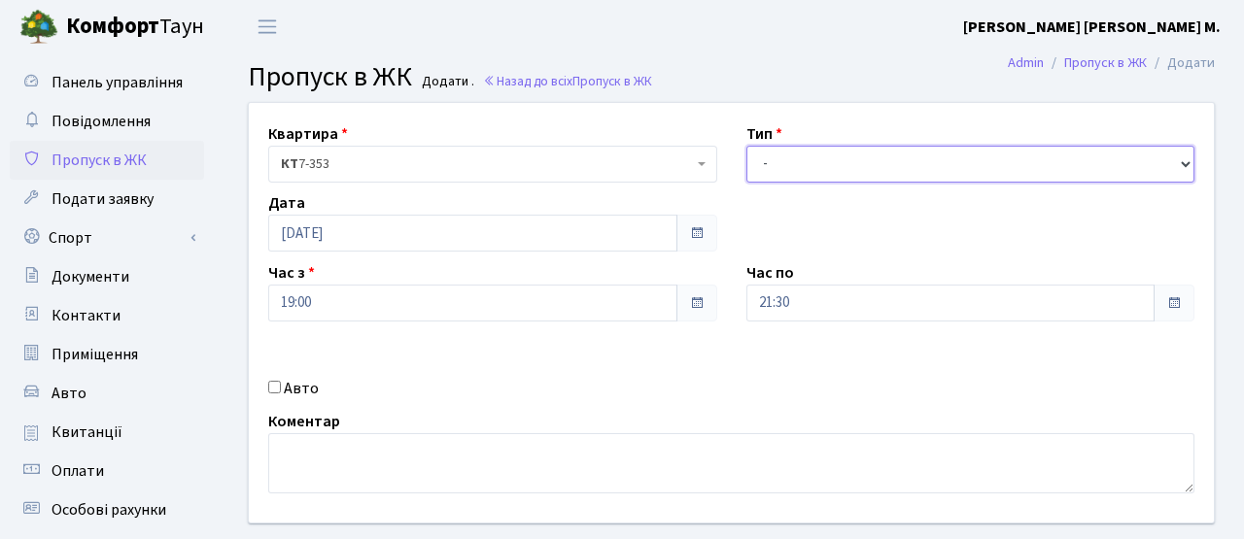
click at [802, 156] on select "- Доставка Таксі Гості Сервіс" at bounding box center [970, 164] width 449 height 37
select select "3"
click at [746, 146] on select "- Доставка Таксі Гості Сервіс" at bounding box center [970, 164] width 449 height 37
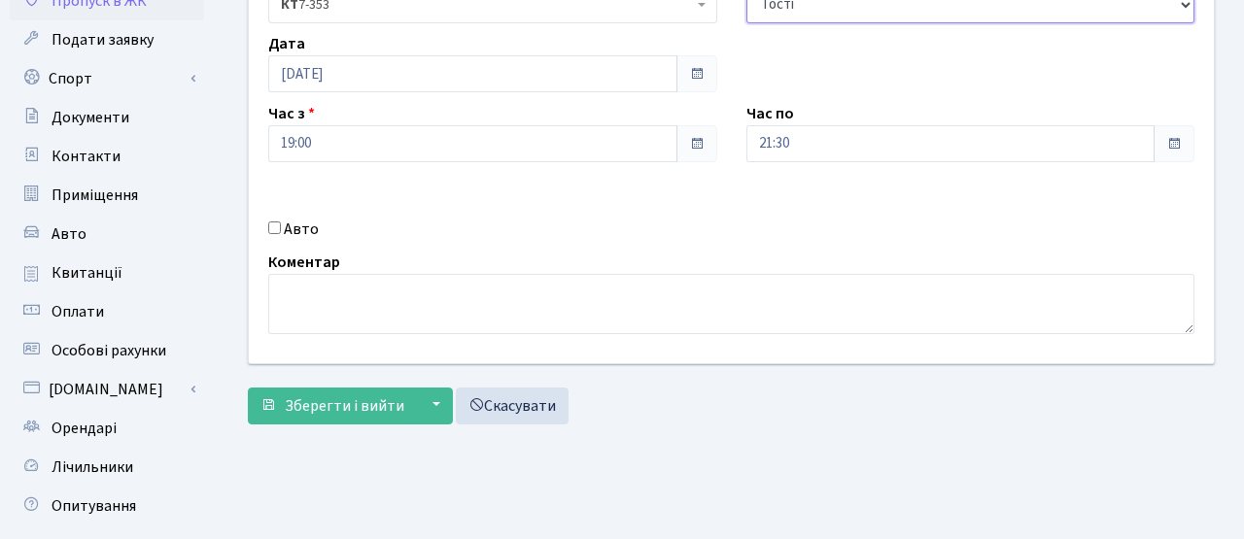
scroll to position [335, 0]
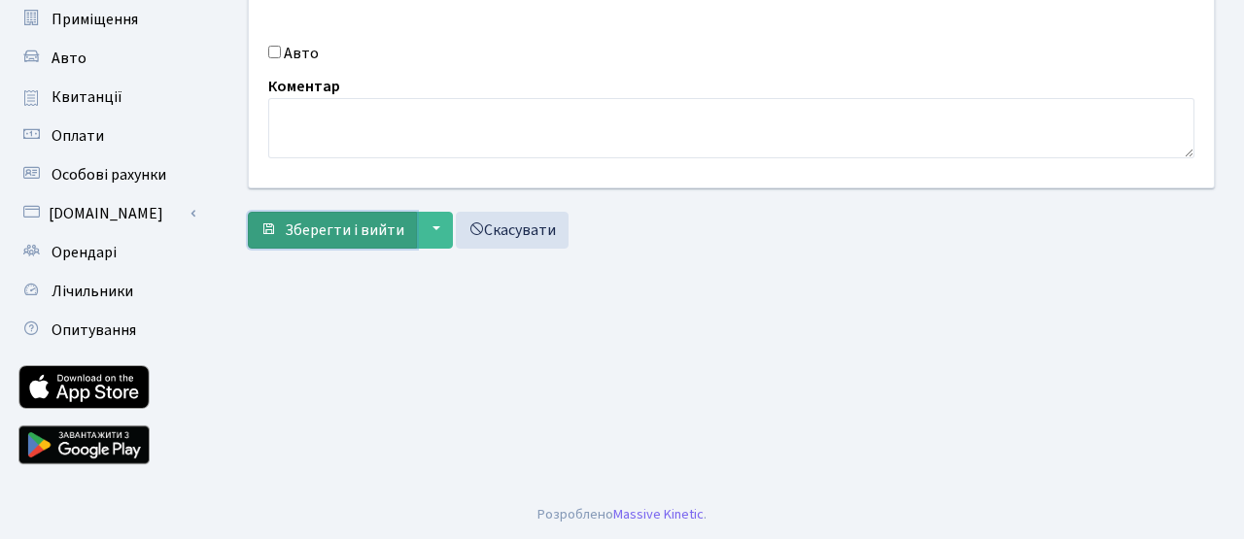
click at [394, 225] on span "Зберегти і вийти" at bounding box center [344, 230] width 119 height 21
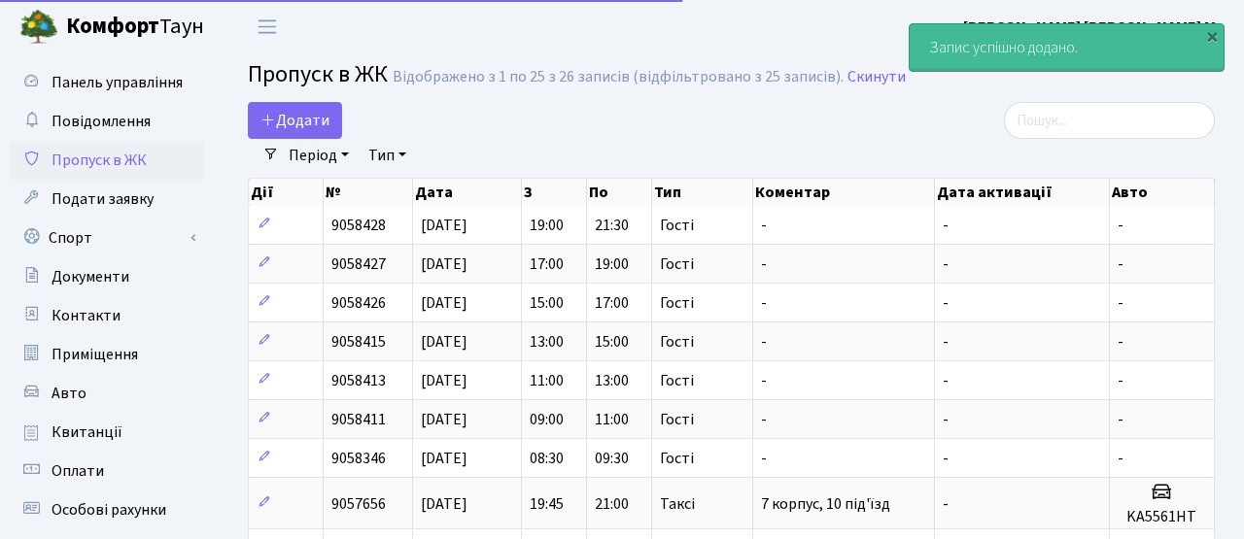
select select "25"
